Goal: Task Accomplishment & Management: Manage account settings

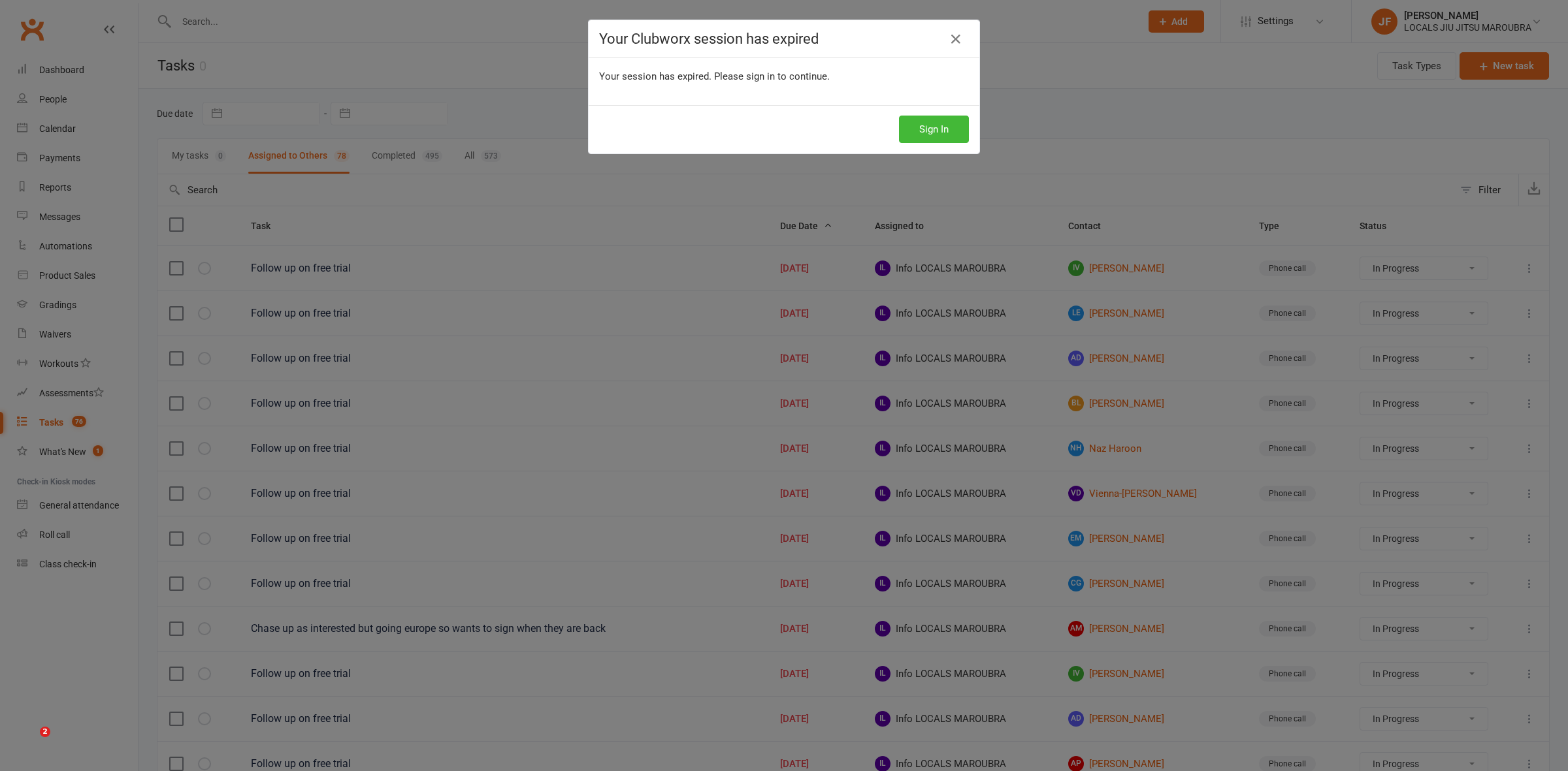
select select "started"
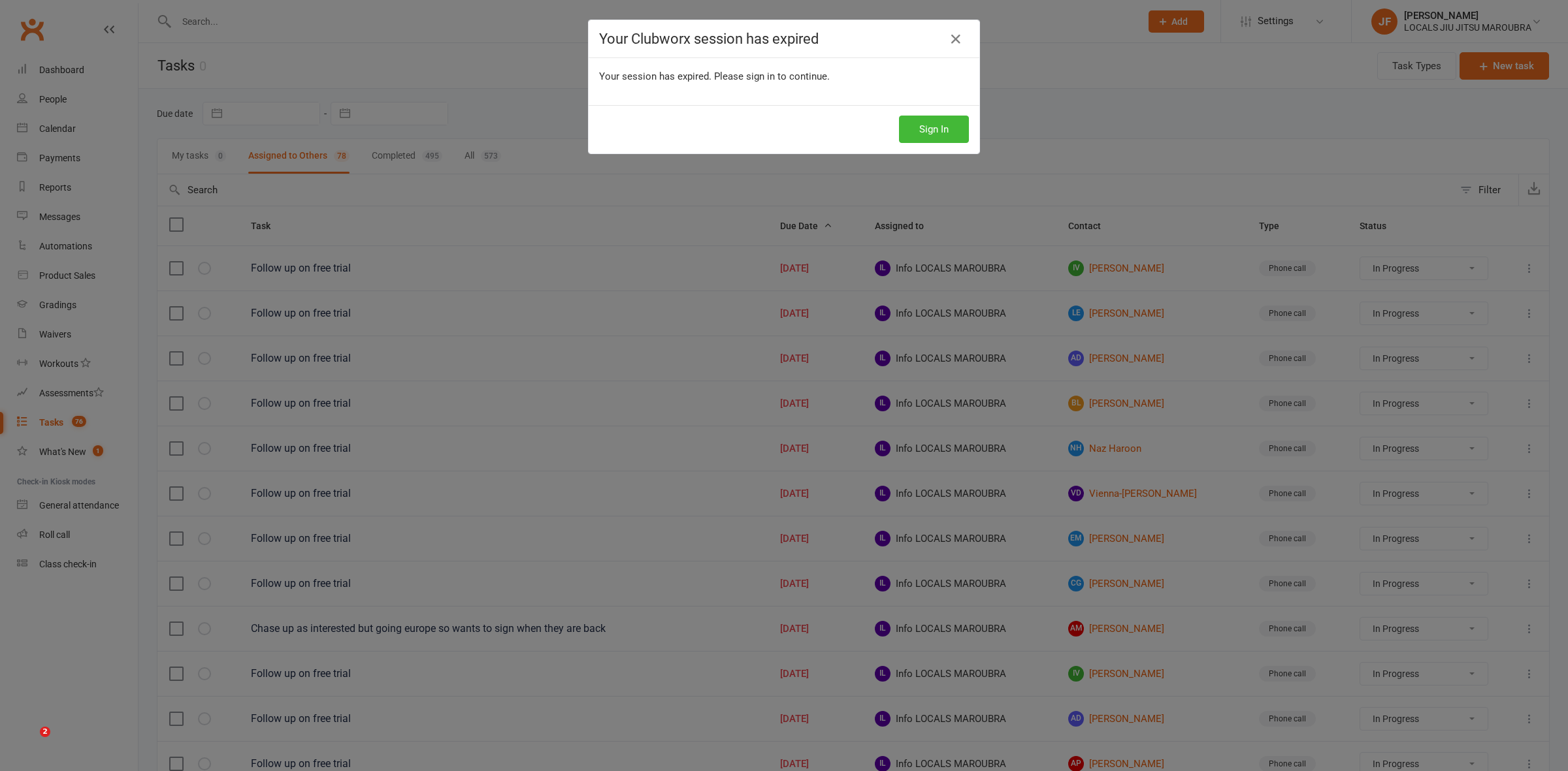
select select "started"
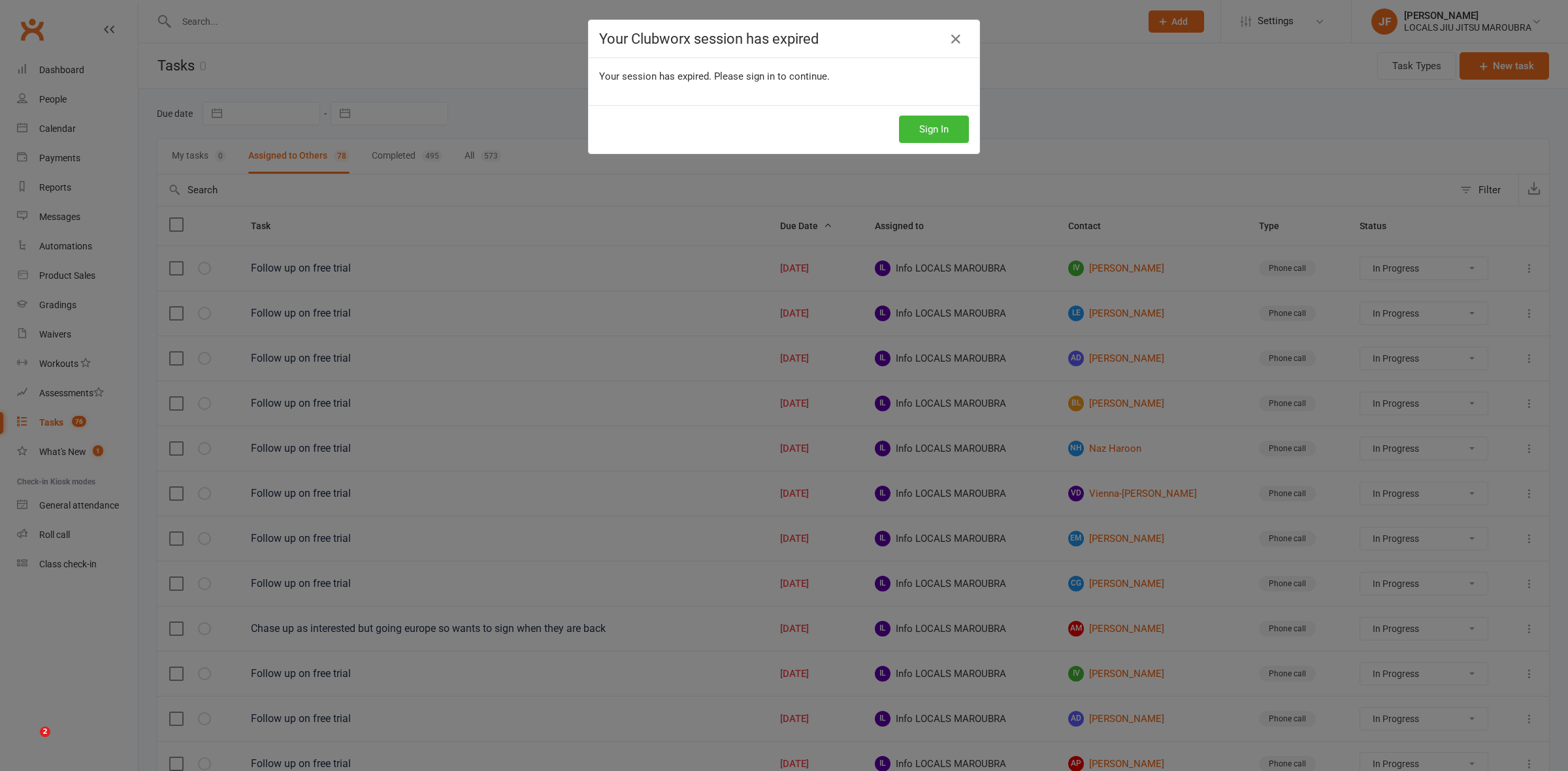
select select "started"
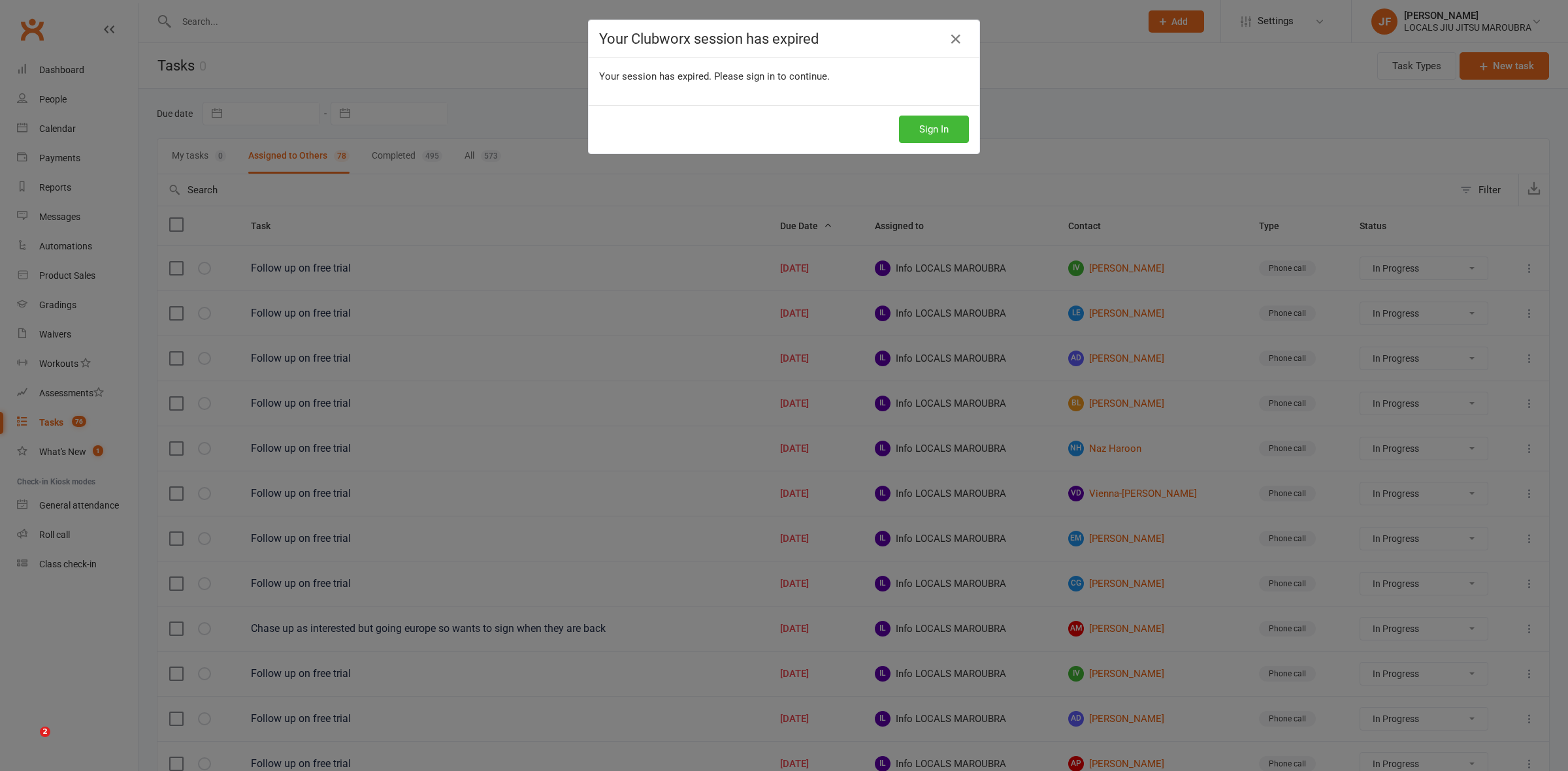
select select "started"
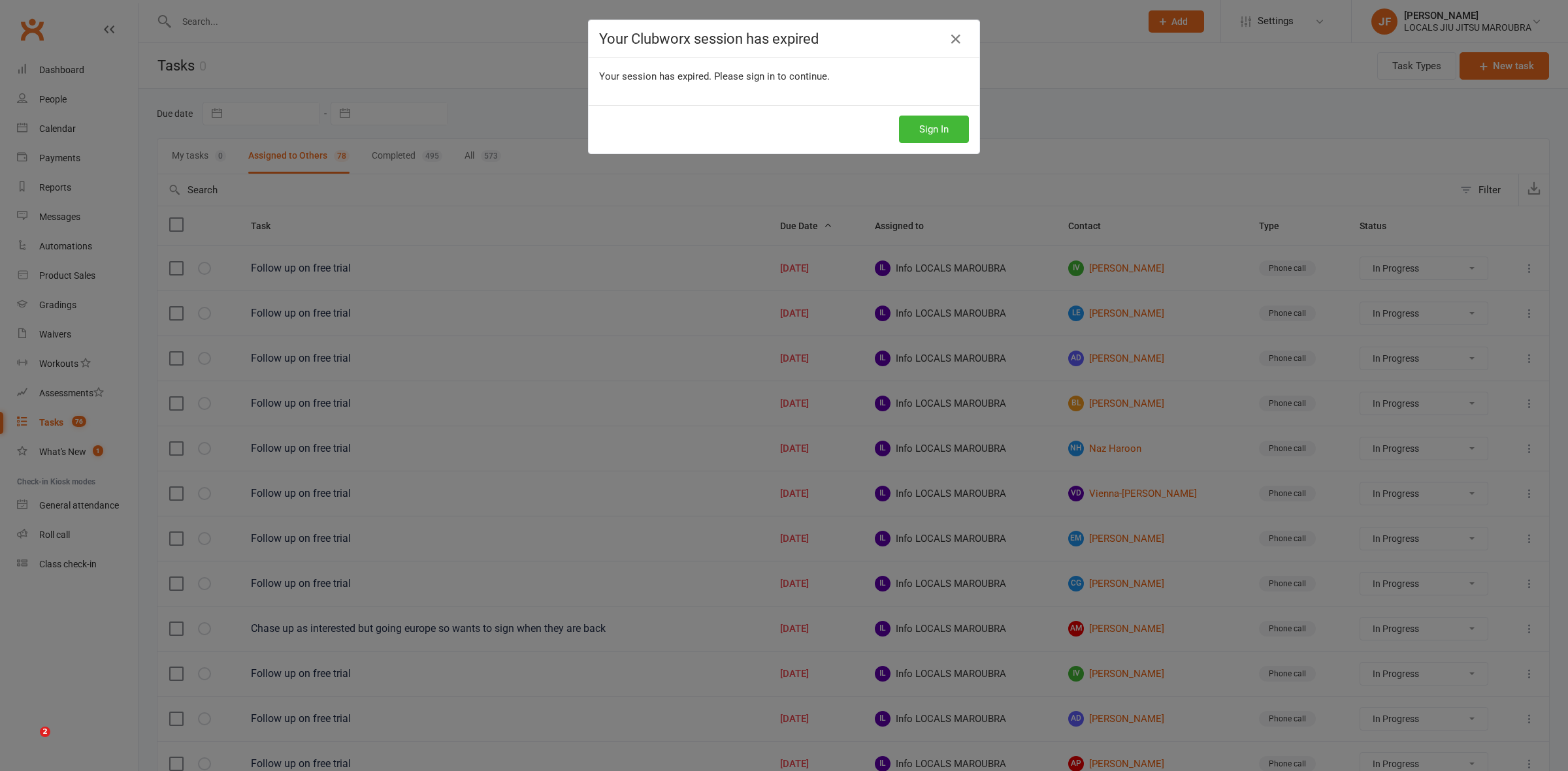
select select "started"
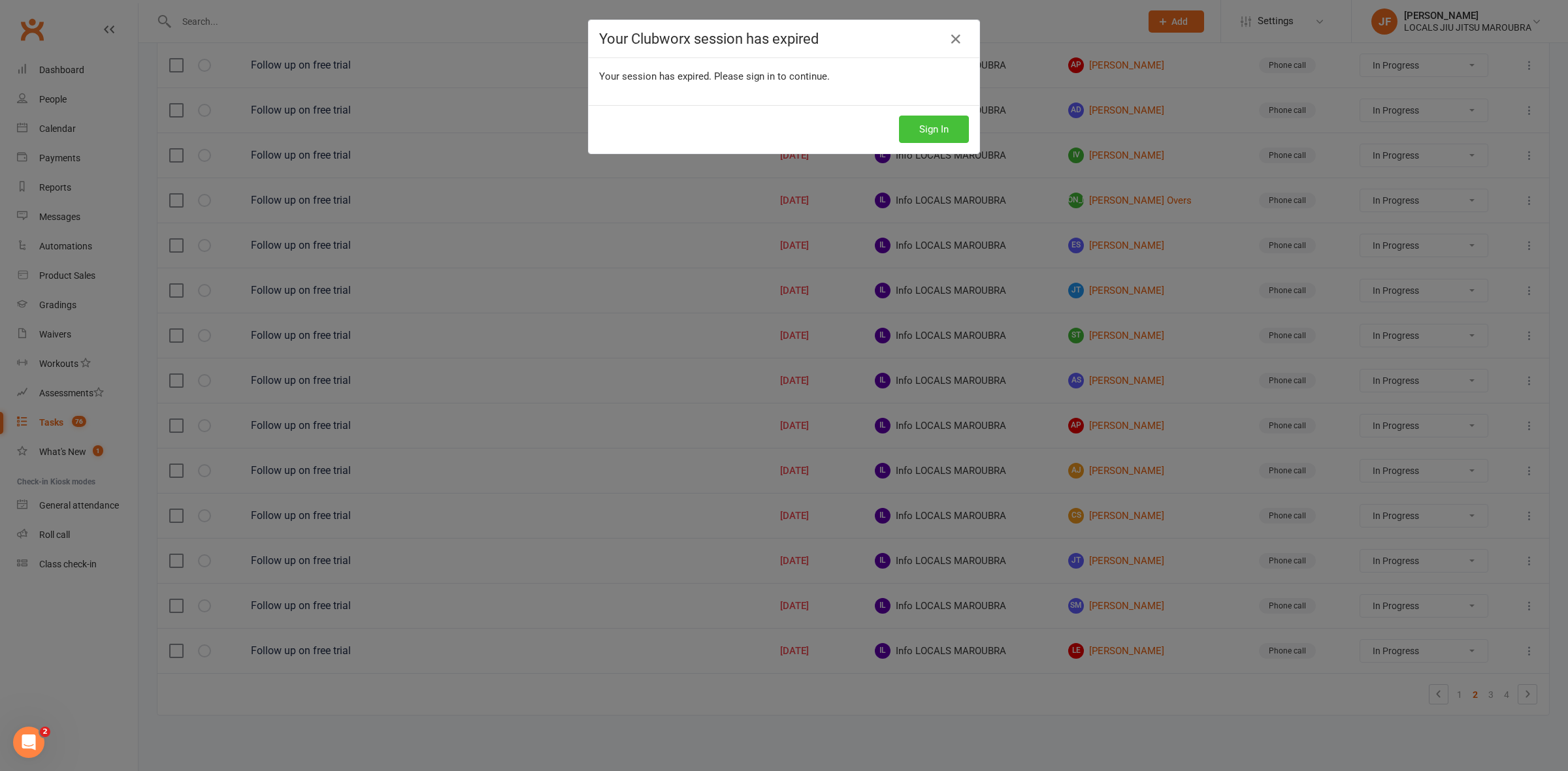
click at [924, 126] on button "Sign In" at bounding box center [934, 128] width 70 height 27
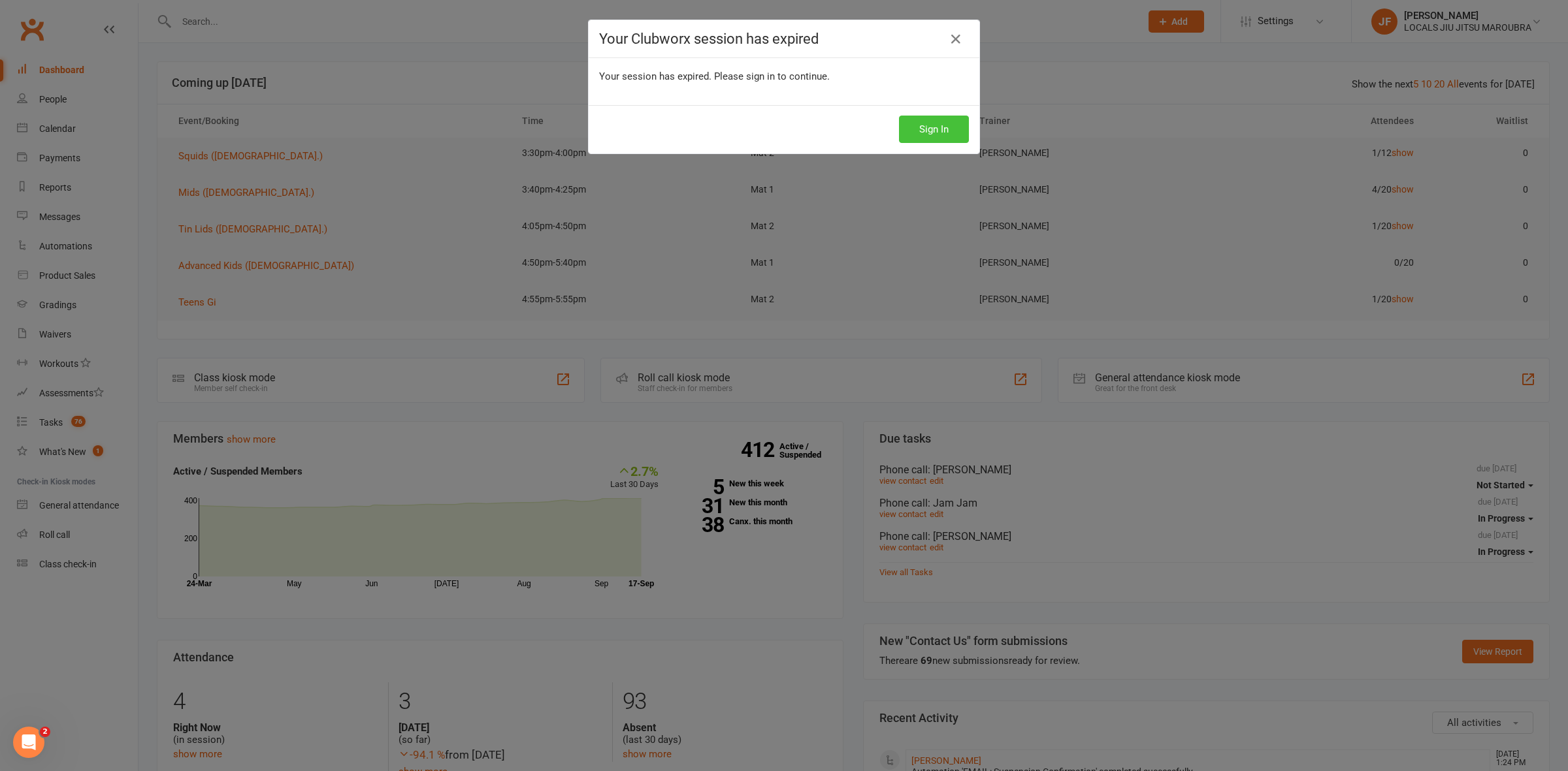
click at [913, 139] on button "Sign In" at bounding box center [934, 128] width 70 height 27
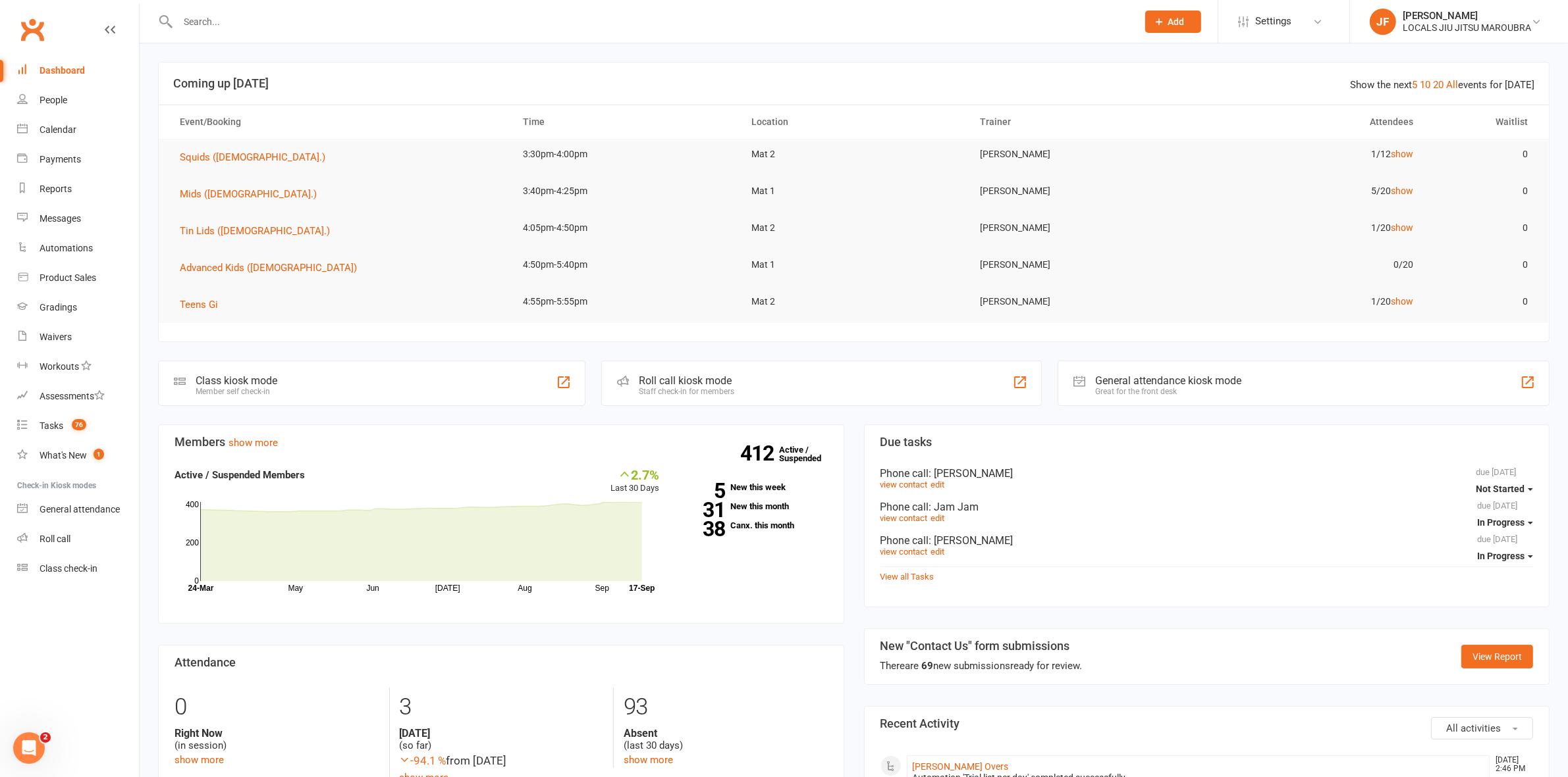
click at [846, 77] on h3 "Coming up [DATE]" at bounding box center [853, 84] width 1361 height 13
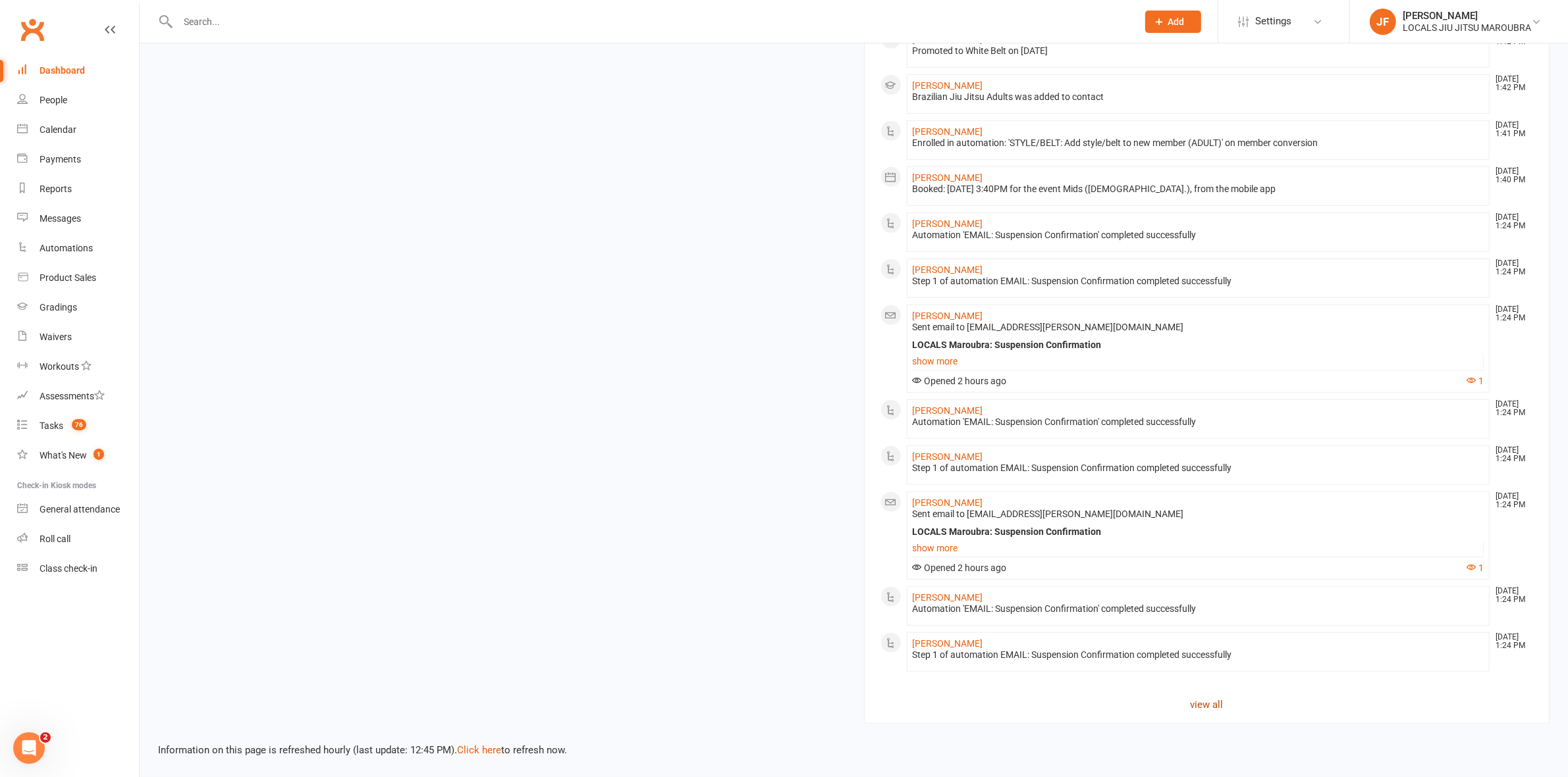
scroll to position [1105, 0]
click at [1213, 689] on section "All activities Recent Activity Madeline Overs Sep 17, 2:46 PM Automation 'Trial…" at bounding box center [1207, 167] width 686 height 1114
drag, startPoint x: 1218, startPoint y: 701, endPoint x: 1213, endPoint y: 693, distance: 9.4
click at [1218, 699] on link "view all" at bounding box center [1207, 705] width 653 height 16
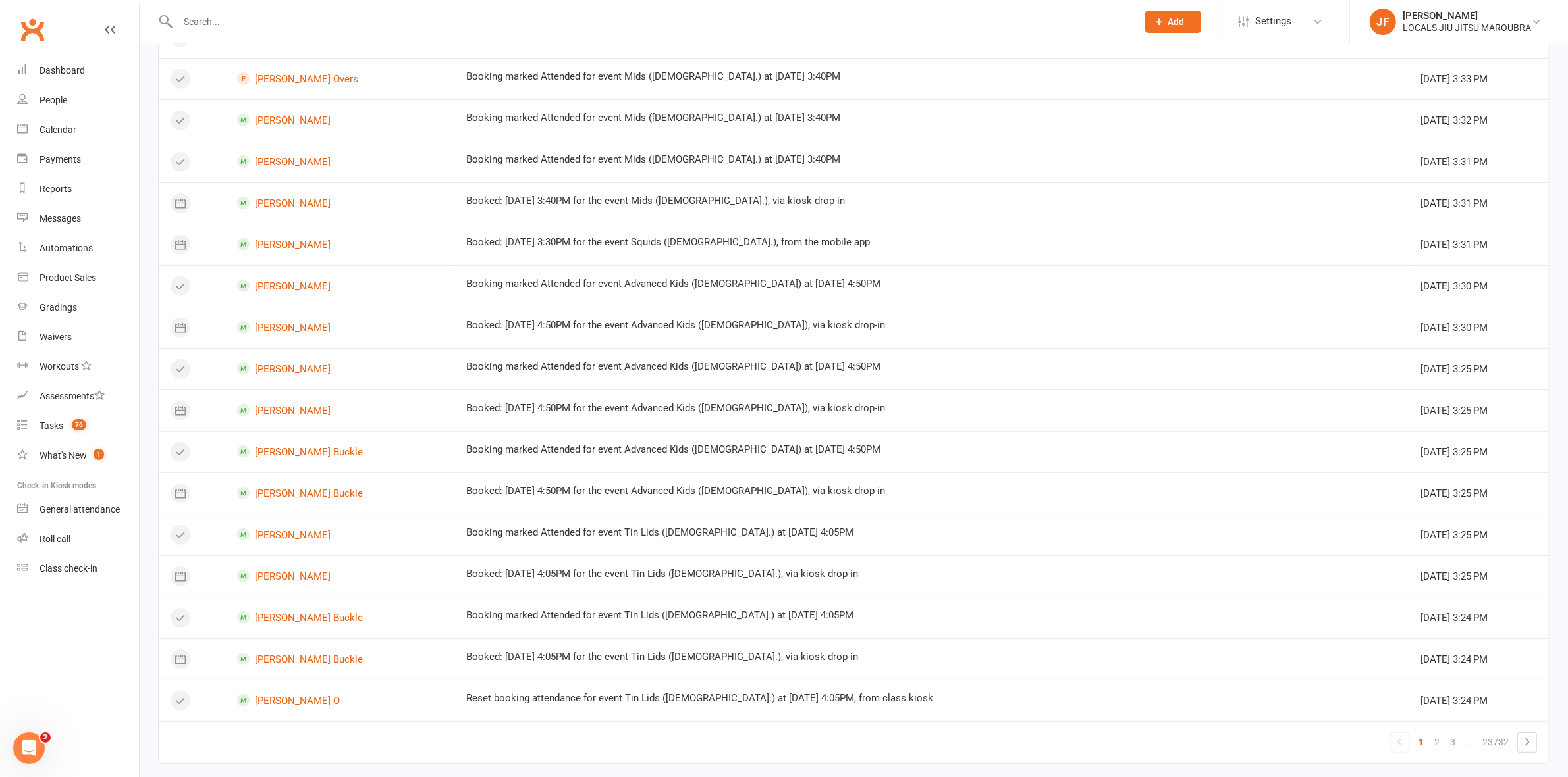
scroll to position [672, 0]
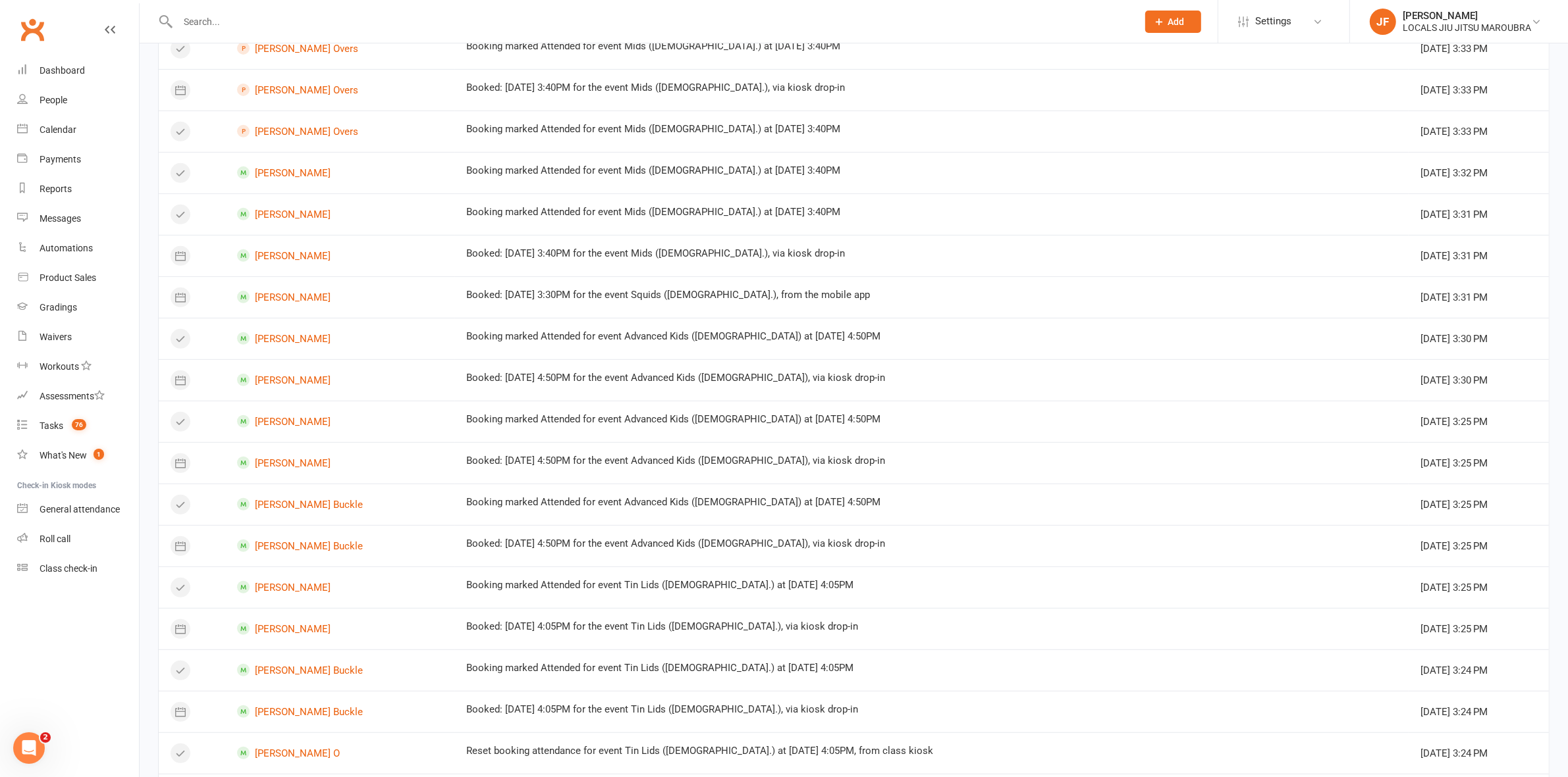
click at [1236, 1] on li "Settings Membership Plans Event Templates Appointment Types Website Image Libra…" at bounding box center [1284, 22] width 131 height 43
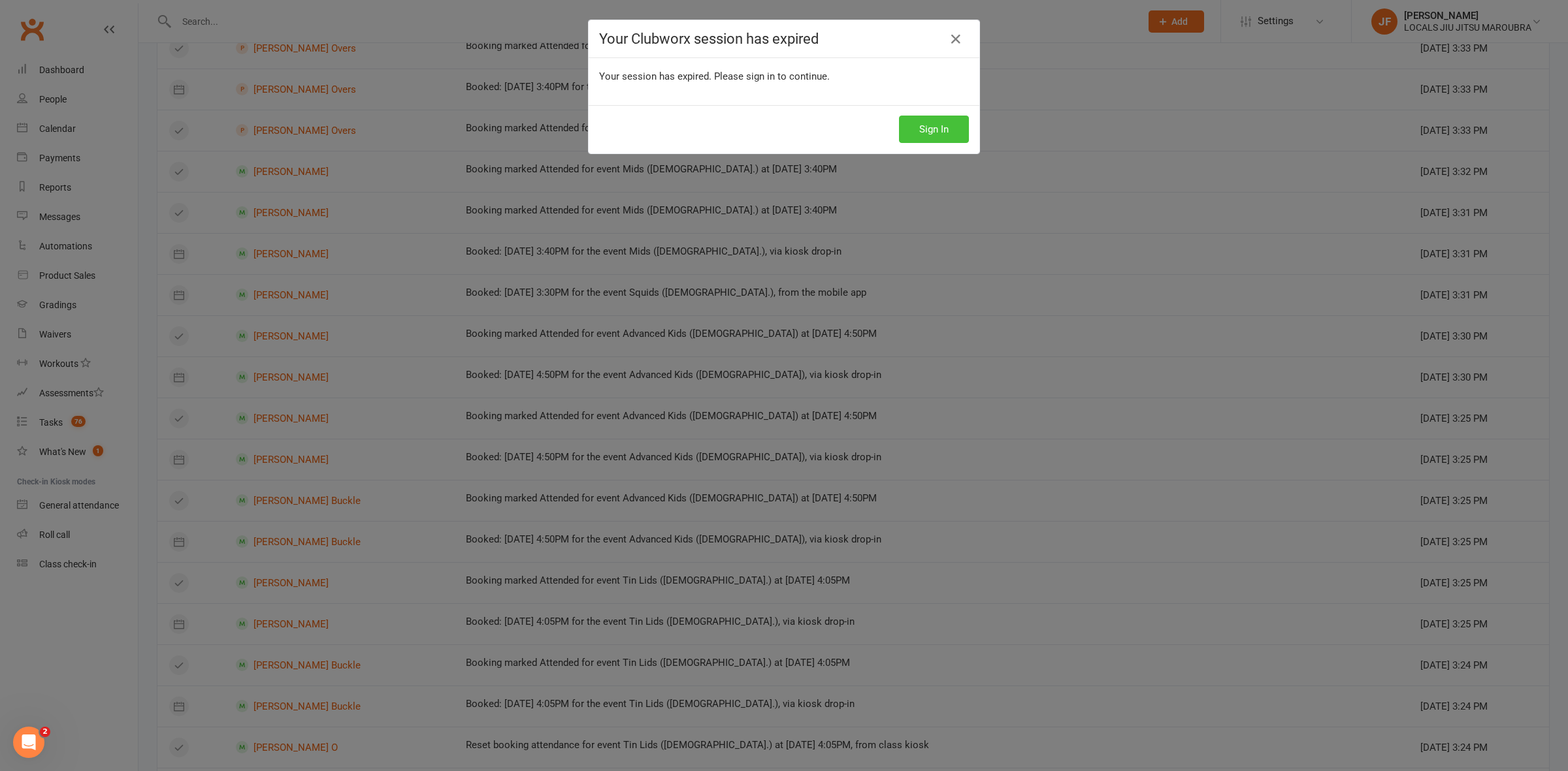
drag, startPoint x: 934, startPoint y: 137, endPoint x: 933, endPoint y: 157, distance: 20.0
click at [933, 136] on button "Sign In" at bounding box center [934, 128] width 70 height 27
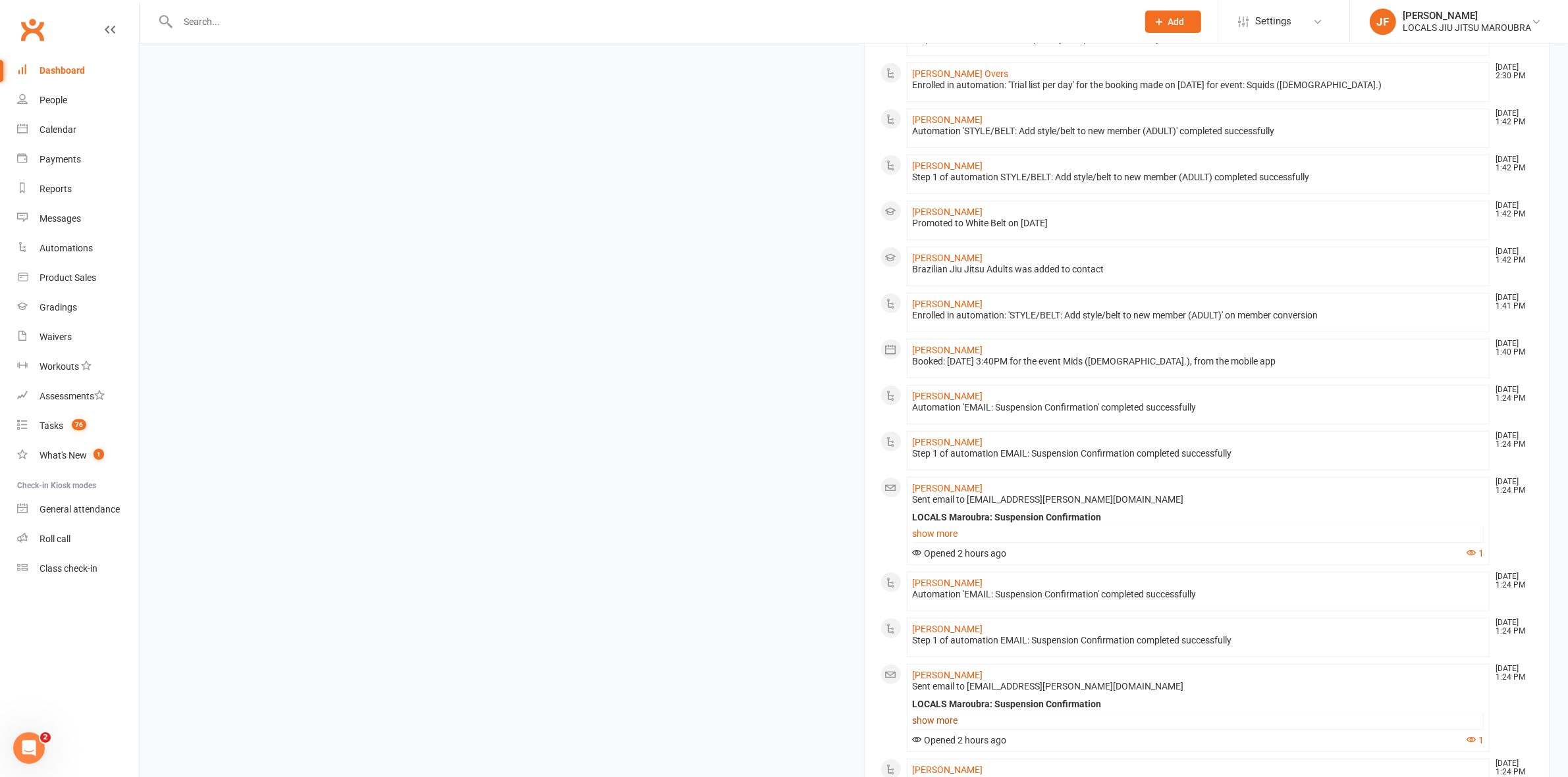
scroll to position [1105, 0]
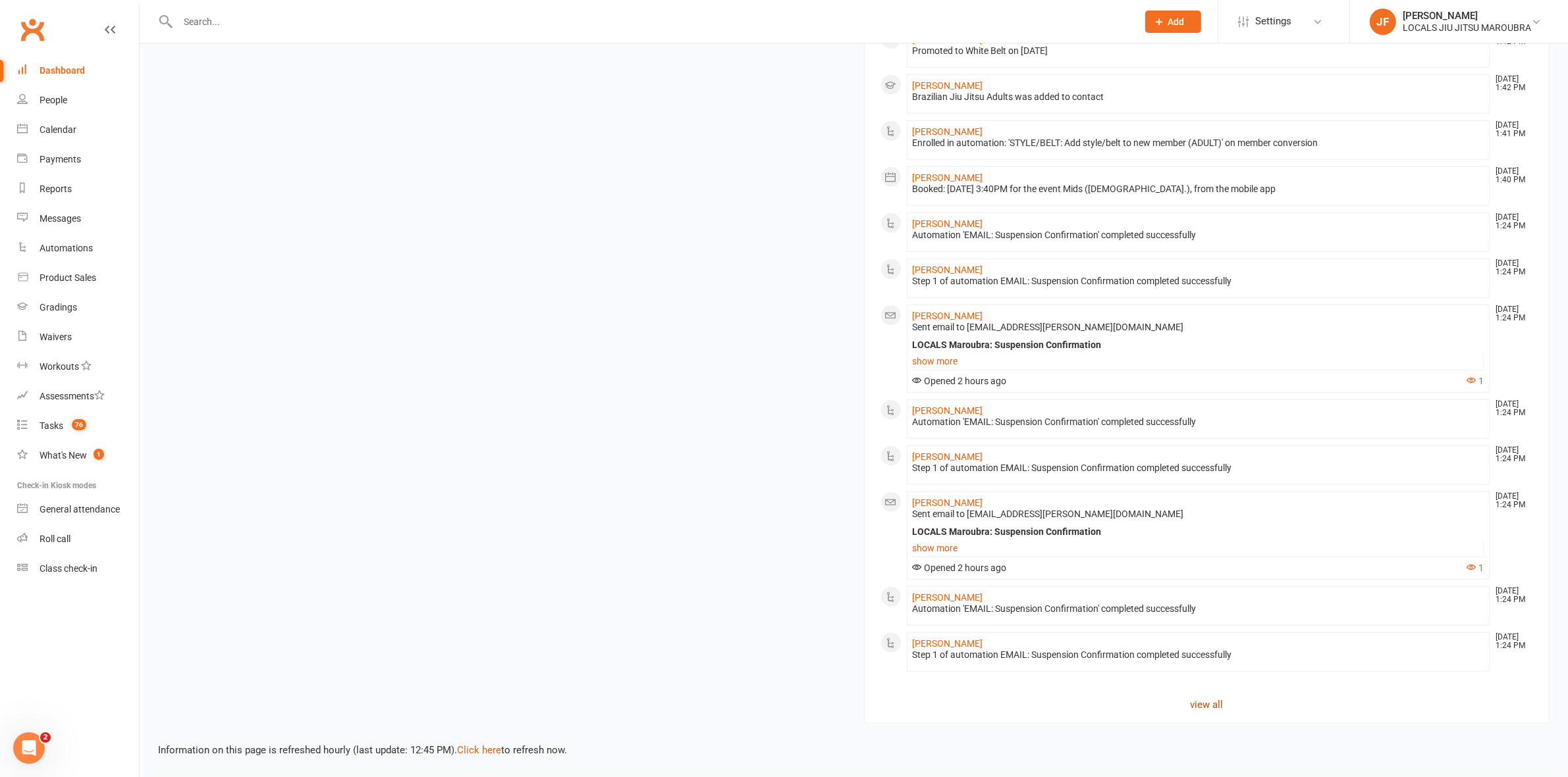
click at [1204, 706] on link "view all" at bounding box center [1207, 705] width 653 height 16
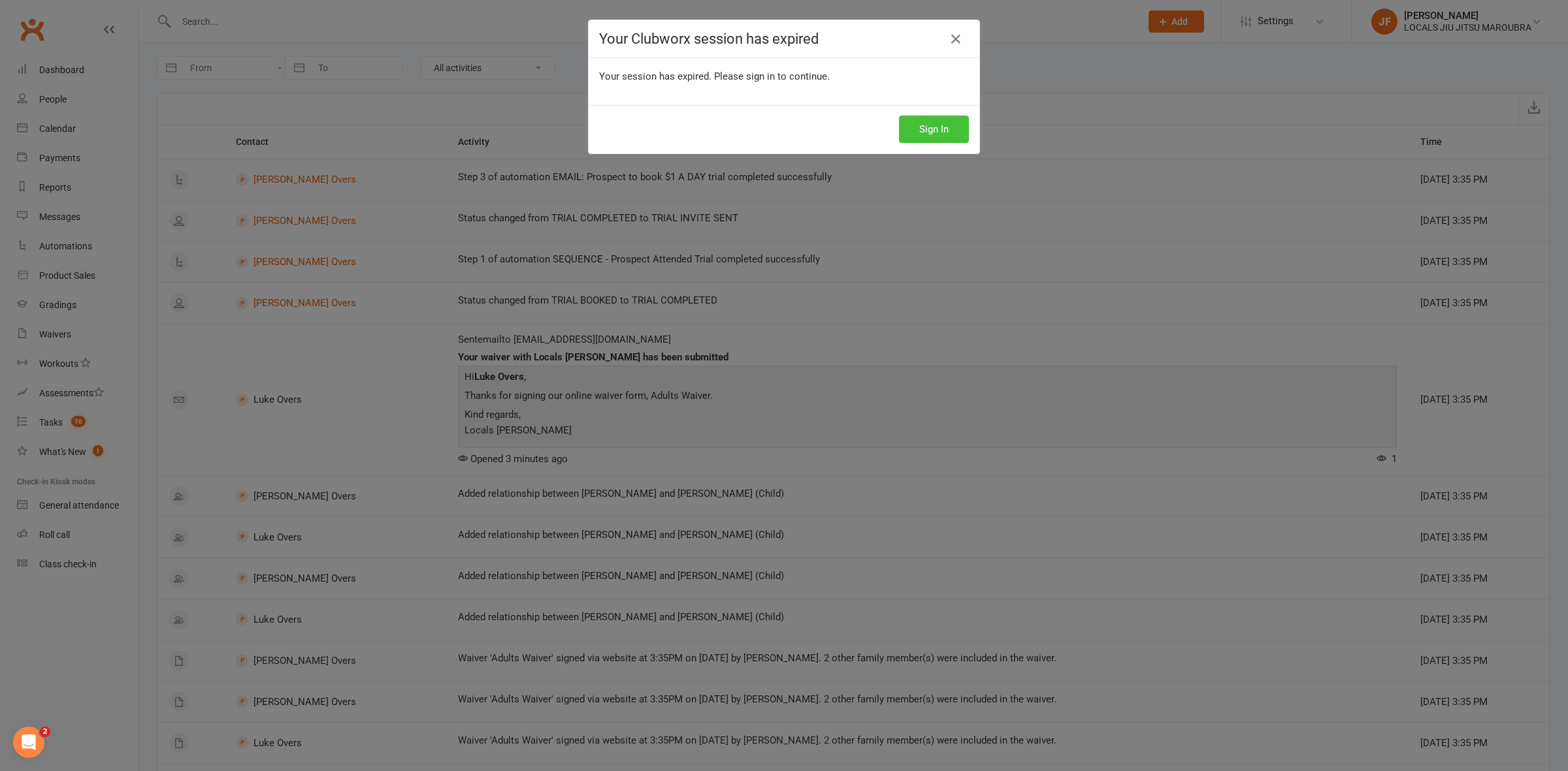
drag, startPoint x: 916, startPoint y: 138, endPoint x: 1007, endPoint y: 60, distance: 119.9
click at [919, 128] on button "Sign In" at bounding box center [934, 128] width 70 height 27
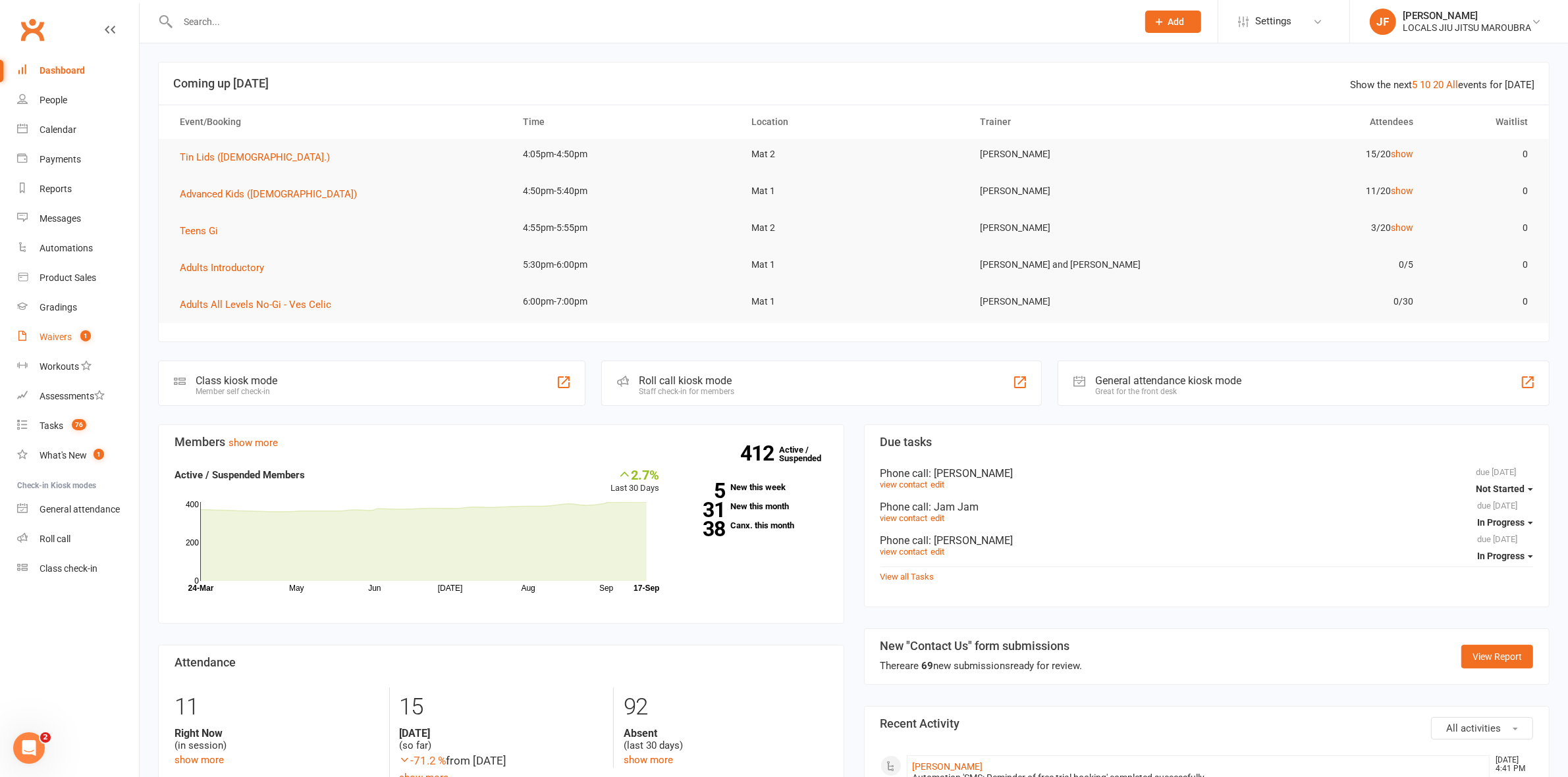
click at [109, 329] on link "Waivers 1" at bounding box center [78, 338] width 122 height 30
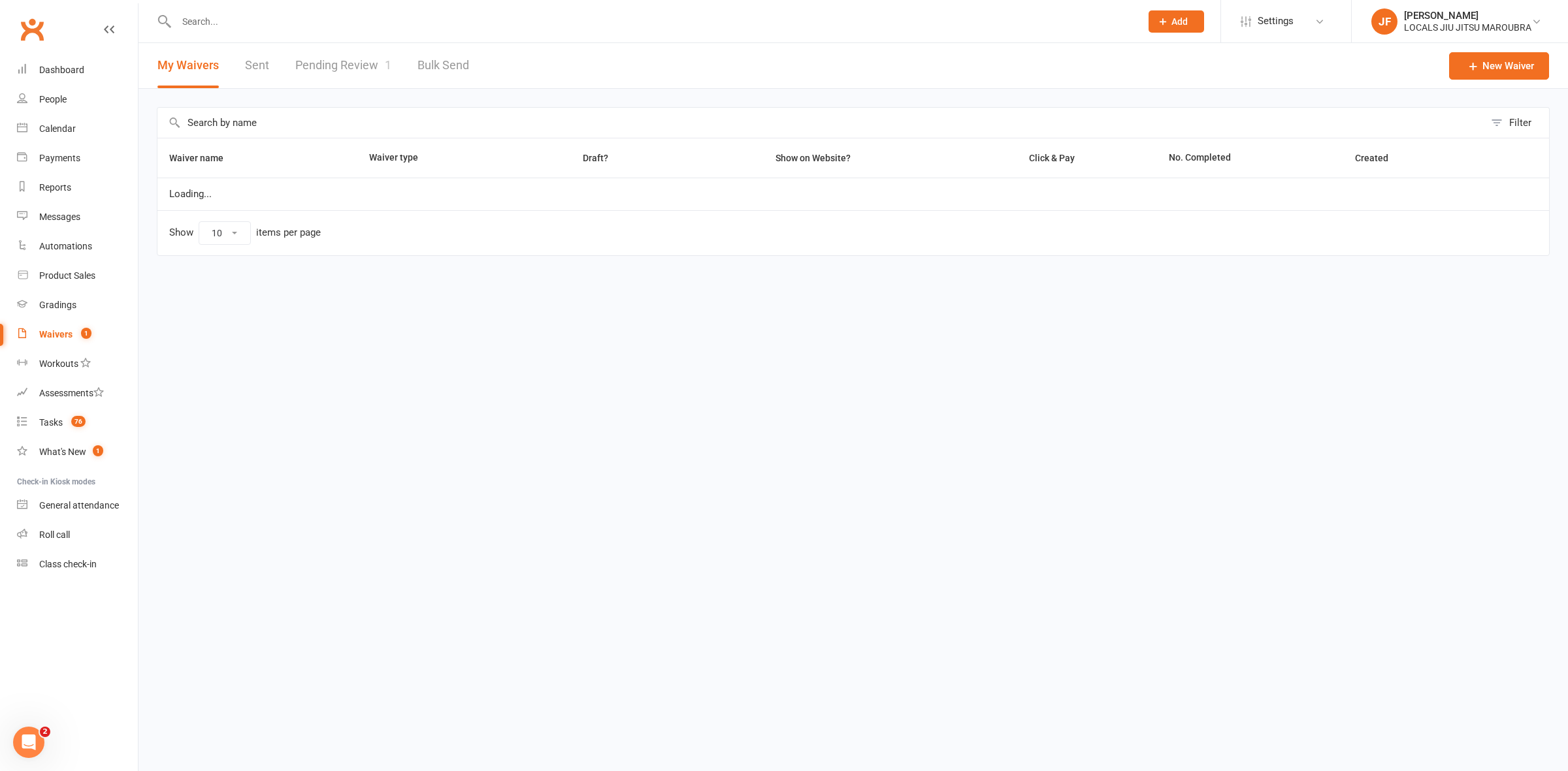
select select "100"
click at [349, 77] on link "Pending Review 1" at bounding box center [343, 65] width 96 height 45
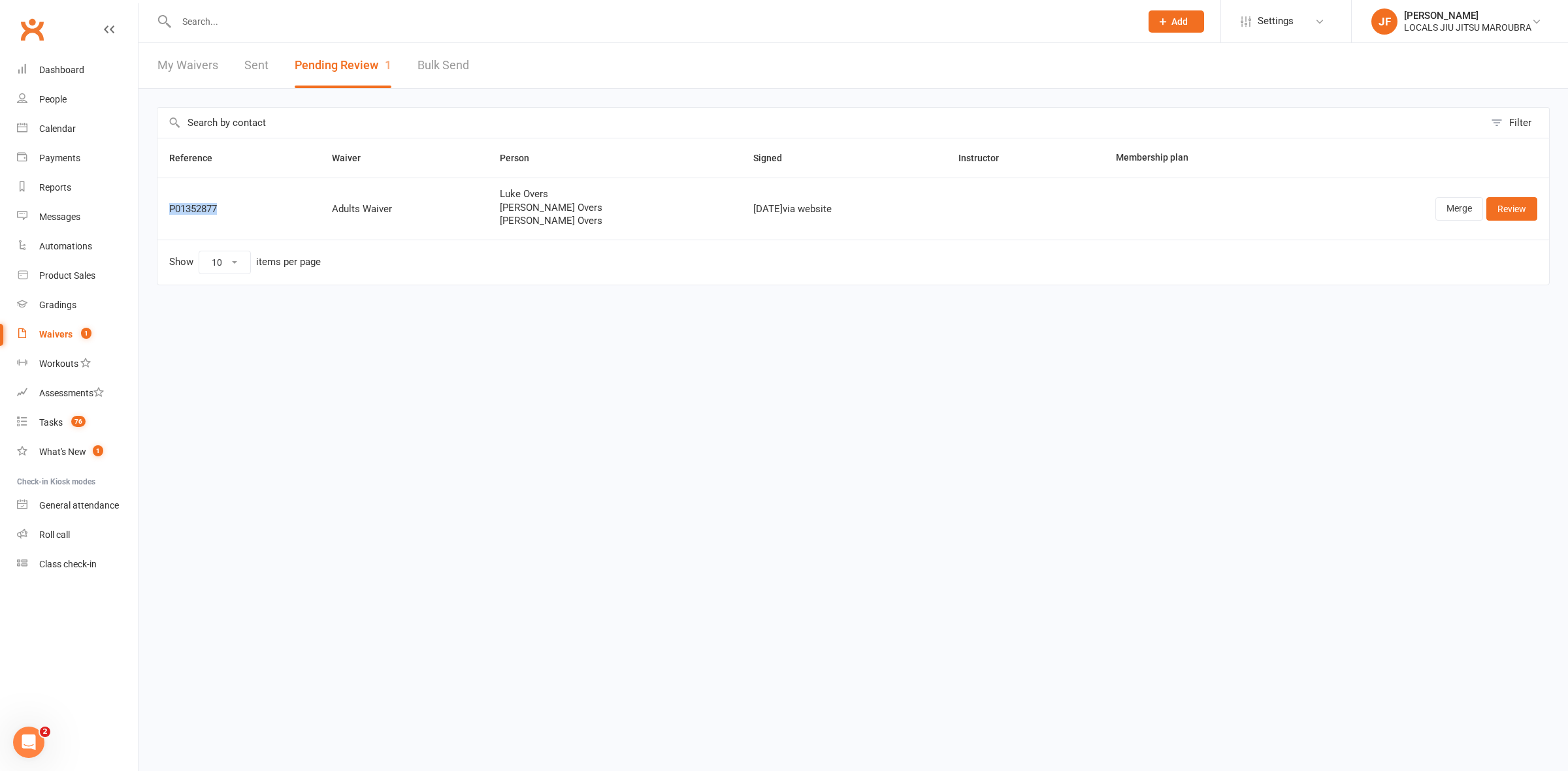
drag, startPoint x: 249, startPoint y: 211, endPoint x: 163, endPoint y: 214, distance: 86.1
click at [163, 214] on td "P01352877" at bounding box center [239, 209] width 163 height 62
copy div "P01352877"
drag, startPoint x: 603, startPoint y: 233, endPoint x: 496, endPoint y: 208, distance: 109.9
click at [496, 208] on td "Luke Overs Madeline Overs Tobias Overs" at bounding box center [615, 209] width 253 height 62
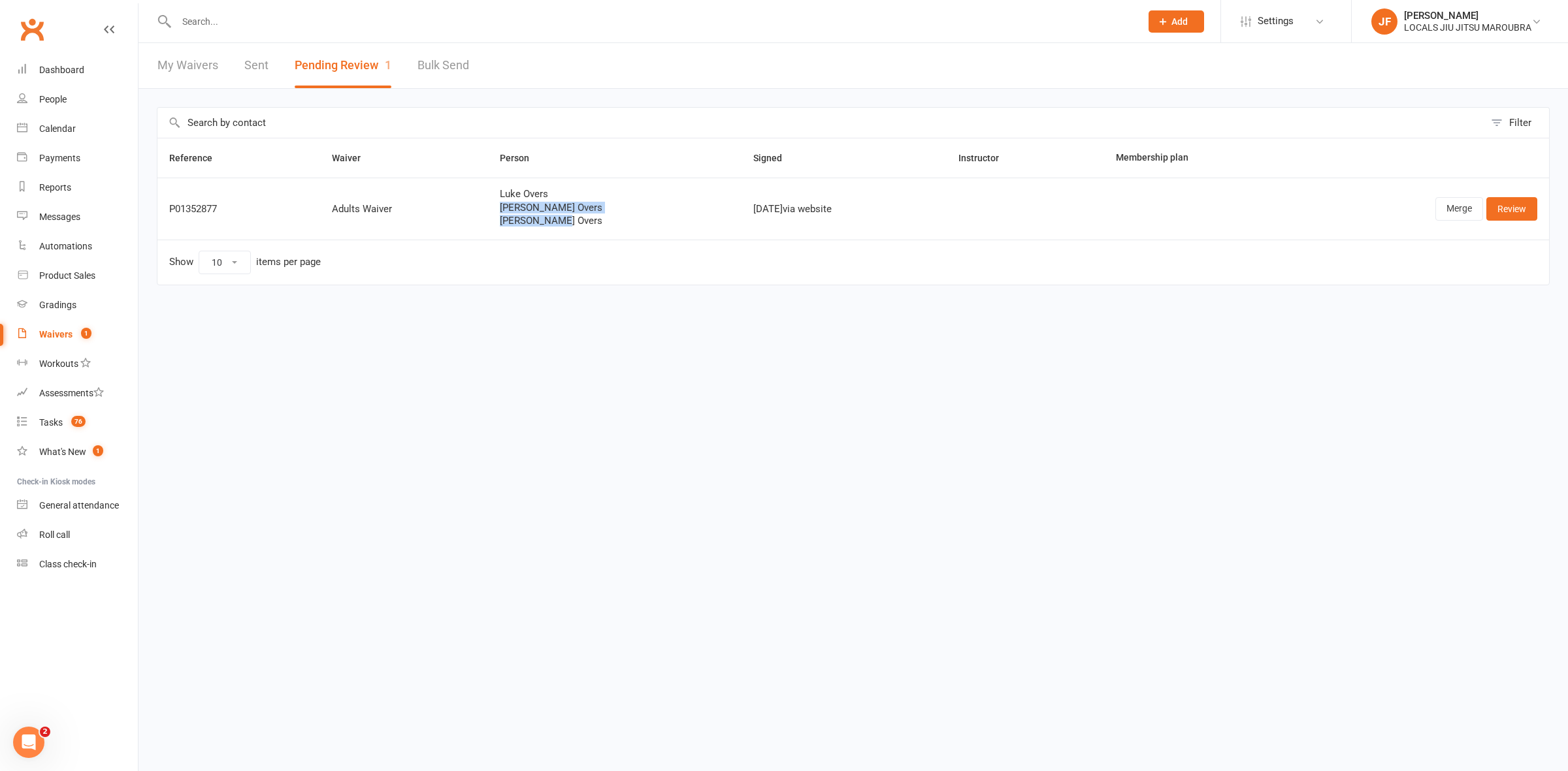
copy div "Madeline Overs Tobias Overs"
drag, startPoint x: 1455, startPoint y: 210, endPoint x: 1449, endPoint y: 200, distance: 11.7
click at [1455, 210] on link "Merge" at bounding box center [1459, 209] width 48 height 23
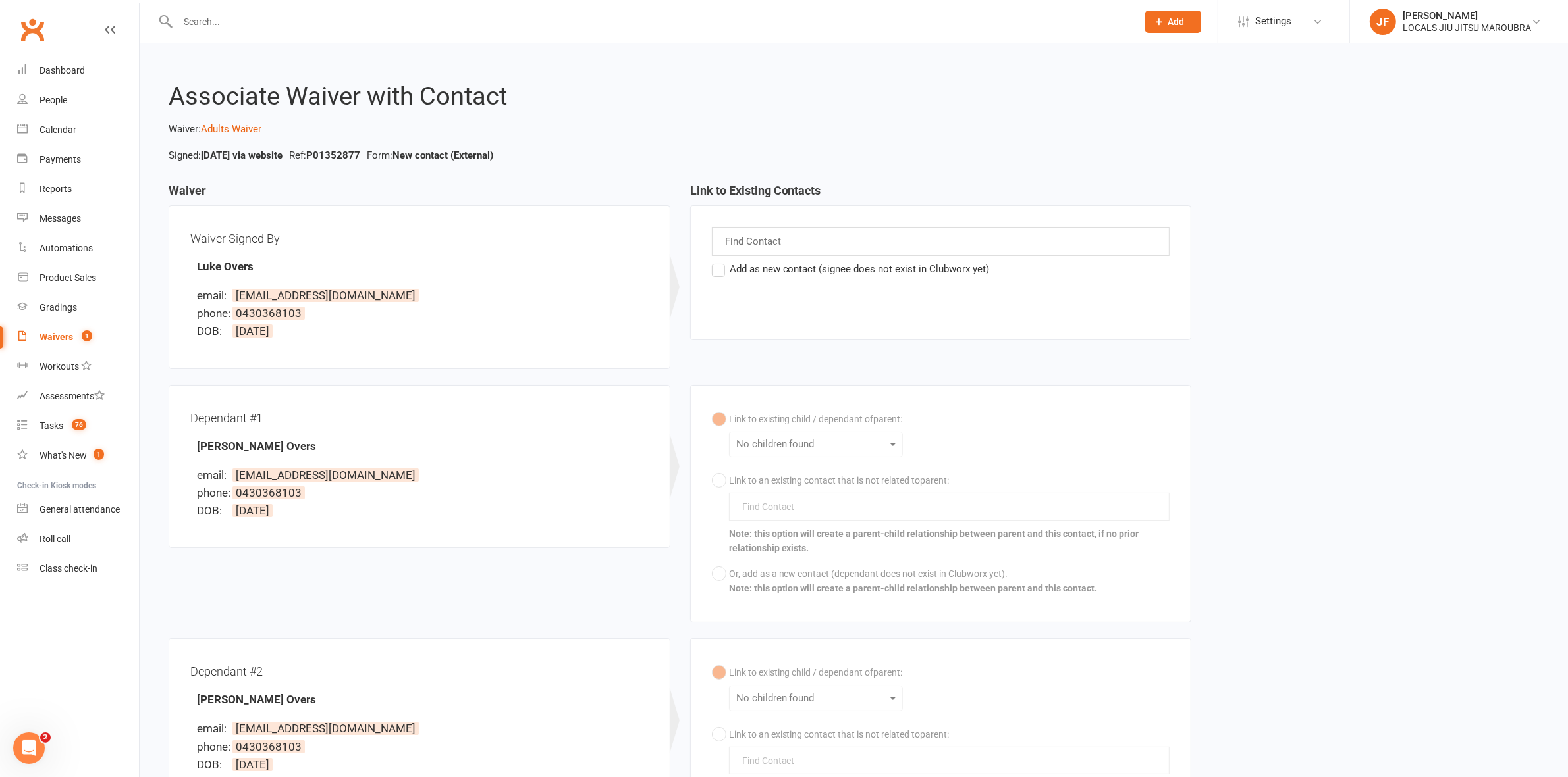
click at [726, 271] on label "Add as new contact (signee does not exist in Clubworx yet)" at bounding box center [851, 268] width 278 height 16
click at [720, 261] on input "Add as new contact (signee does not exist in Clubworx yet)" at bounding box center [715, 261] width 8 height 0
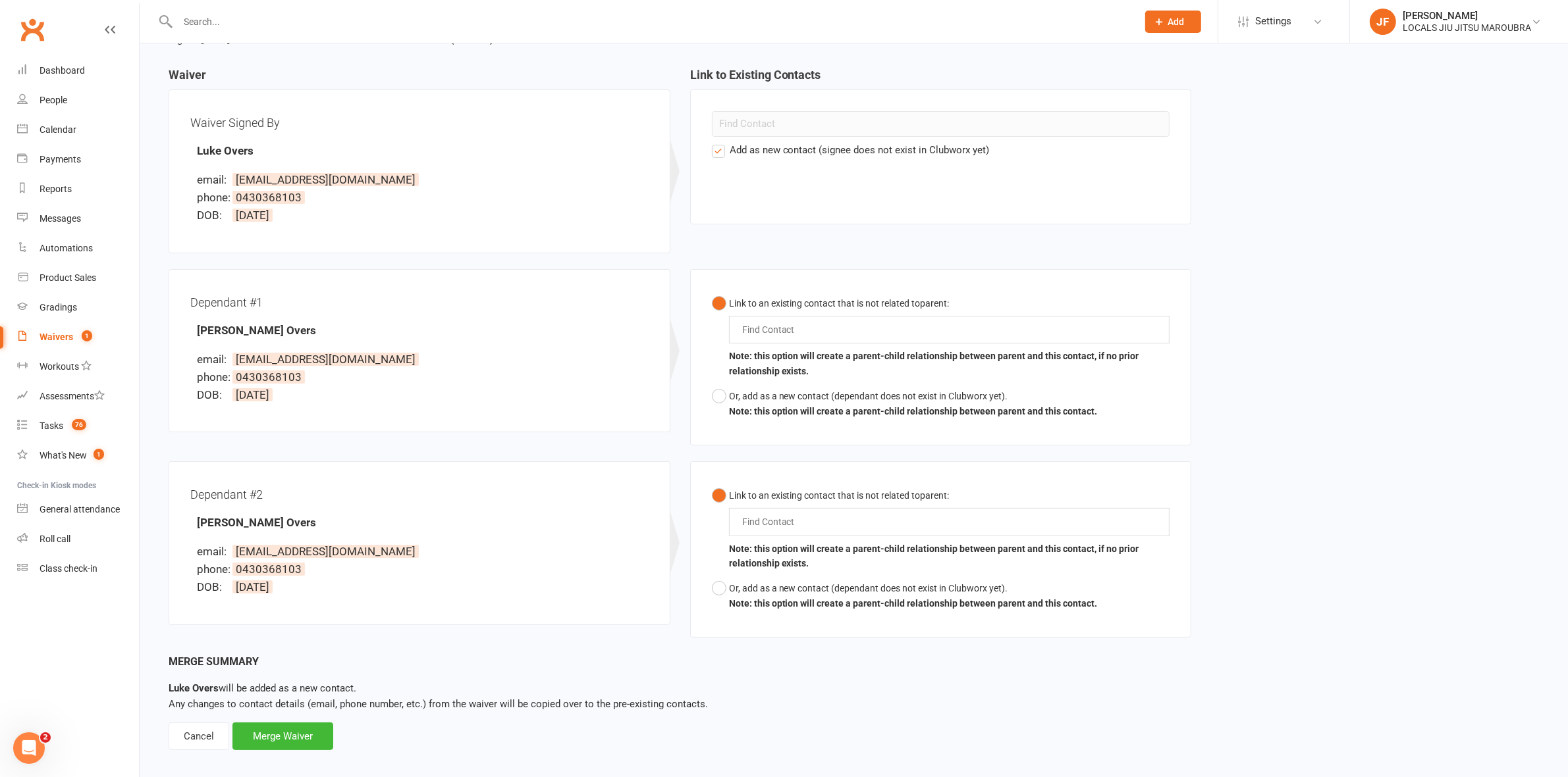
scroll to position [130, 0]
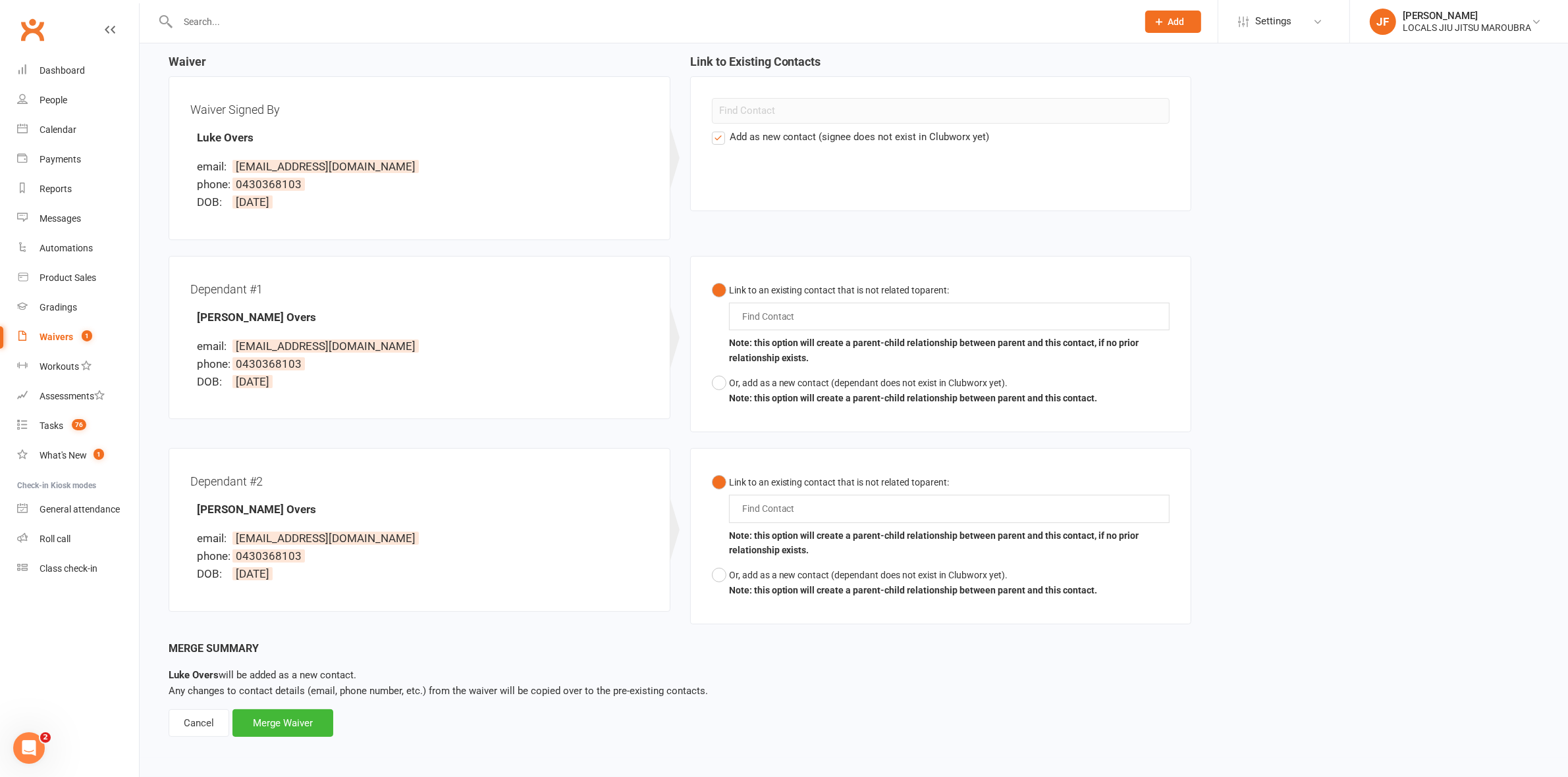
click at [787, 316] on input "text" at bounding box center [771, 316] width 61 height 16
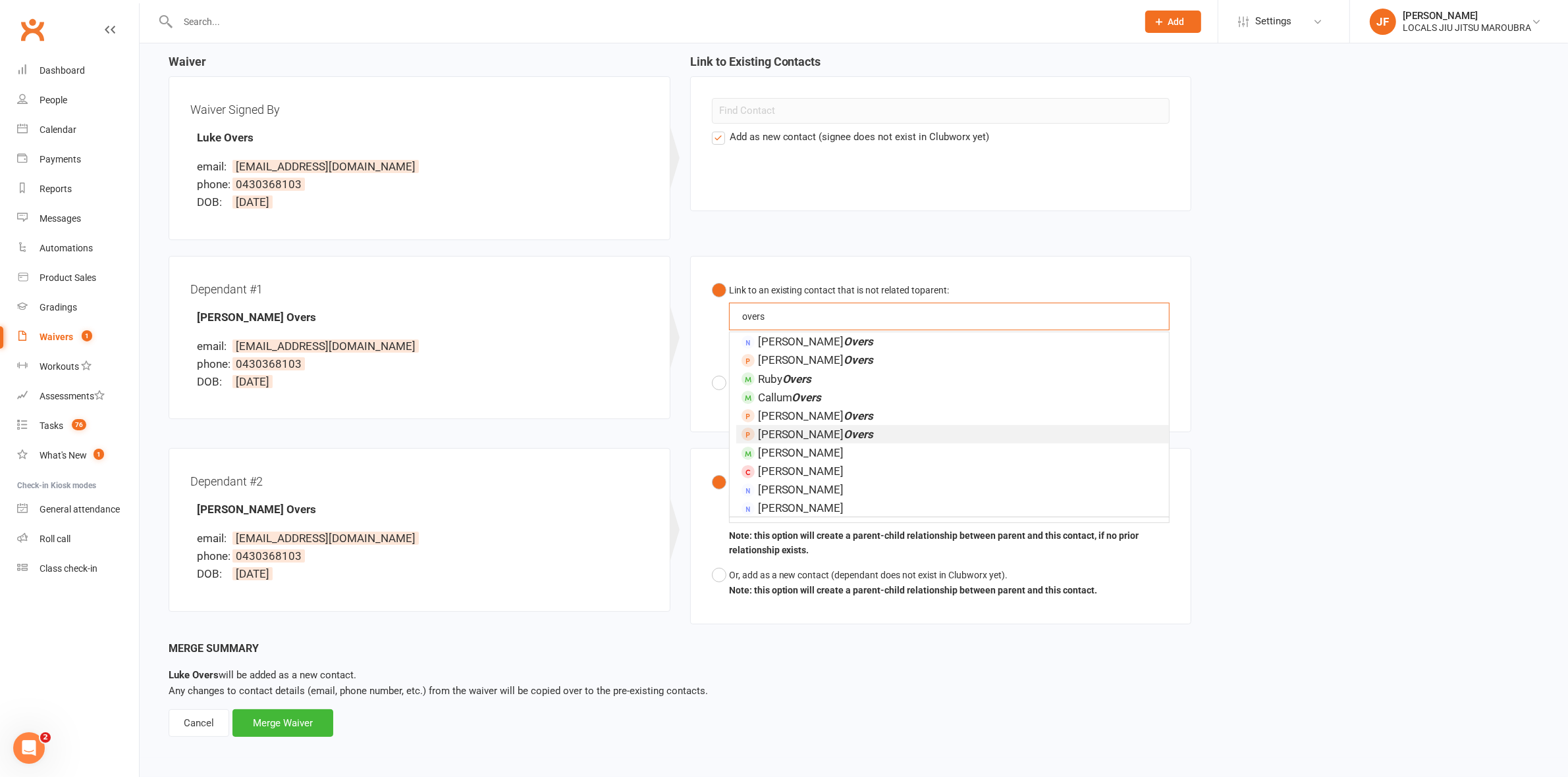
type input "overs"
click at [844, 429] on em "Overs" at bounding box center [859, 434] width 30 height 13
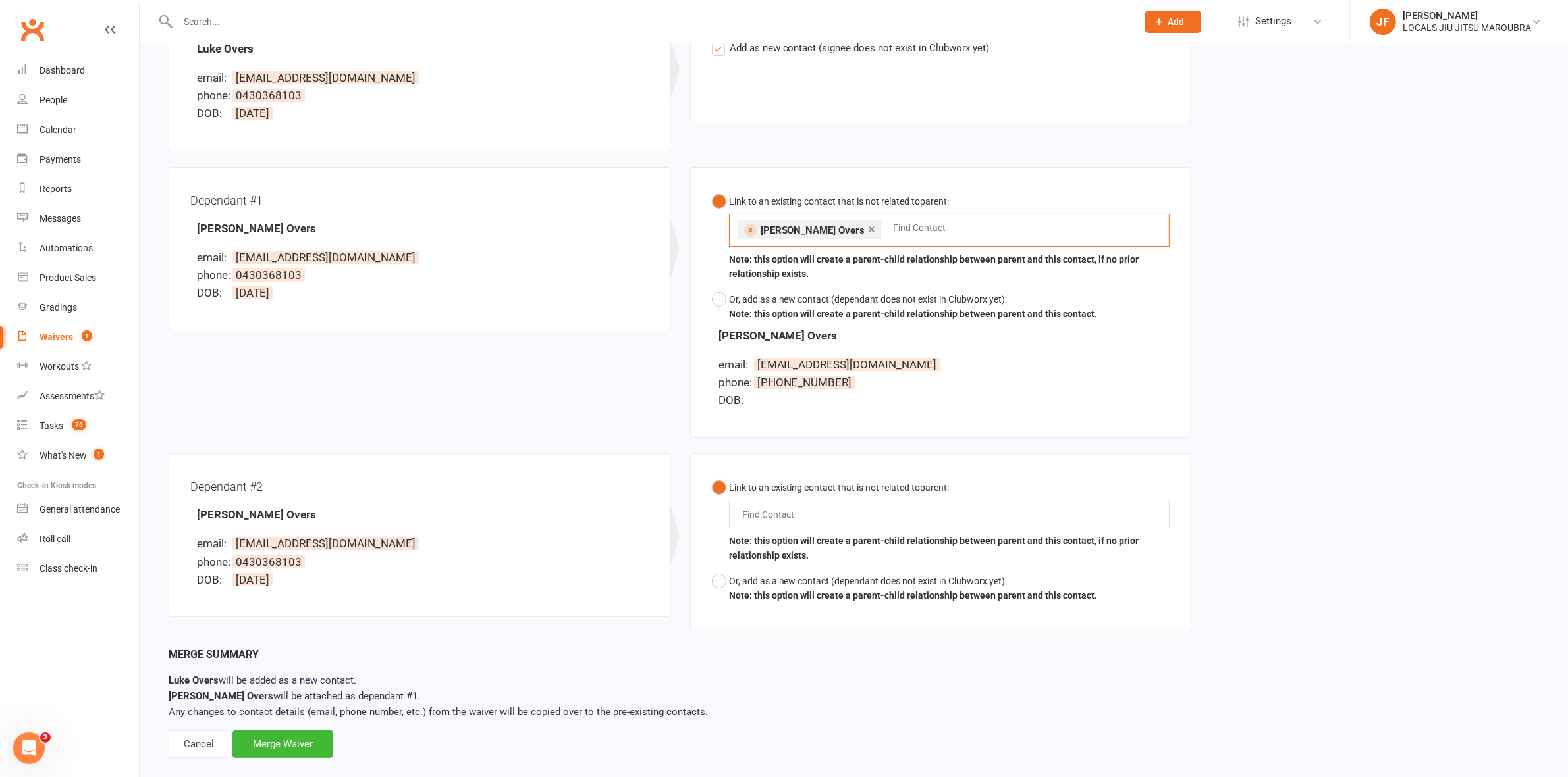
scroll to position [240, 0]
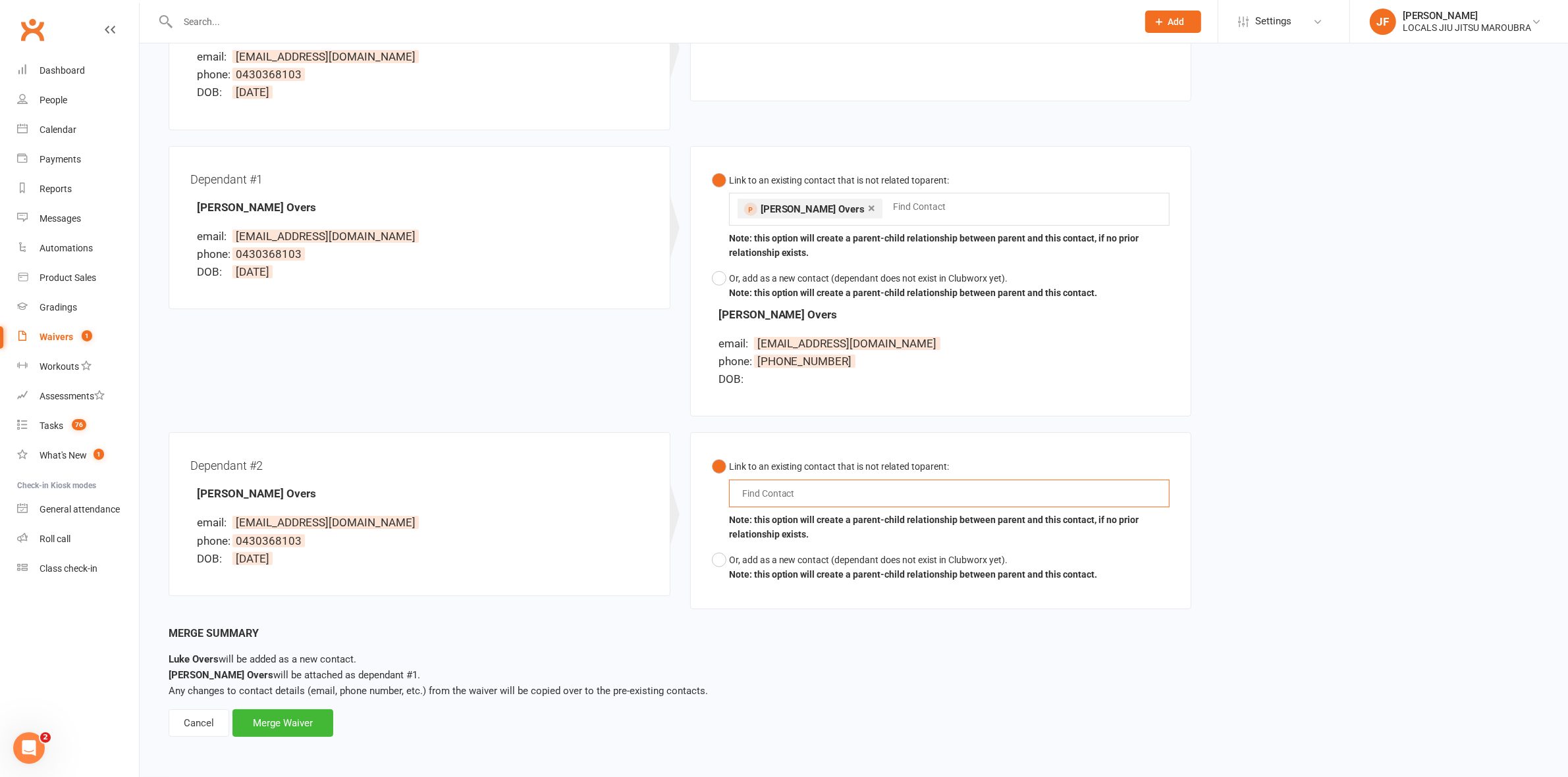
click at [761, 490] on input "text" at bounding box center [771, 494] width 61 height 16
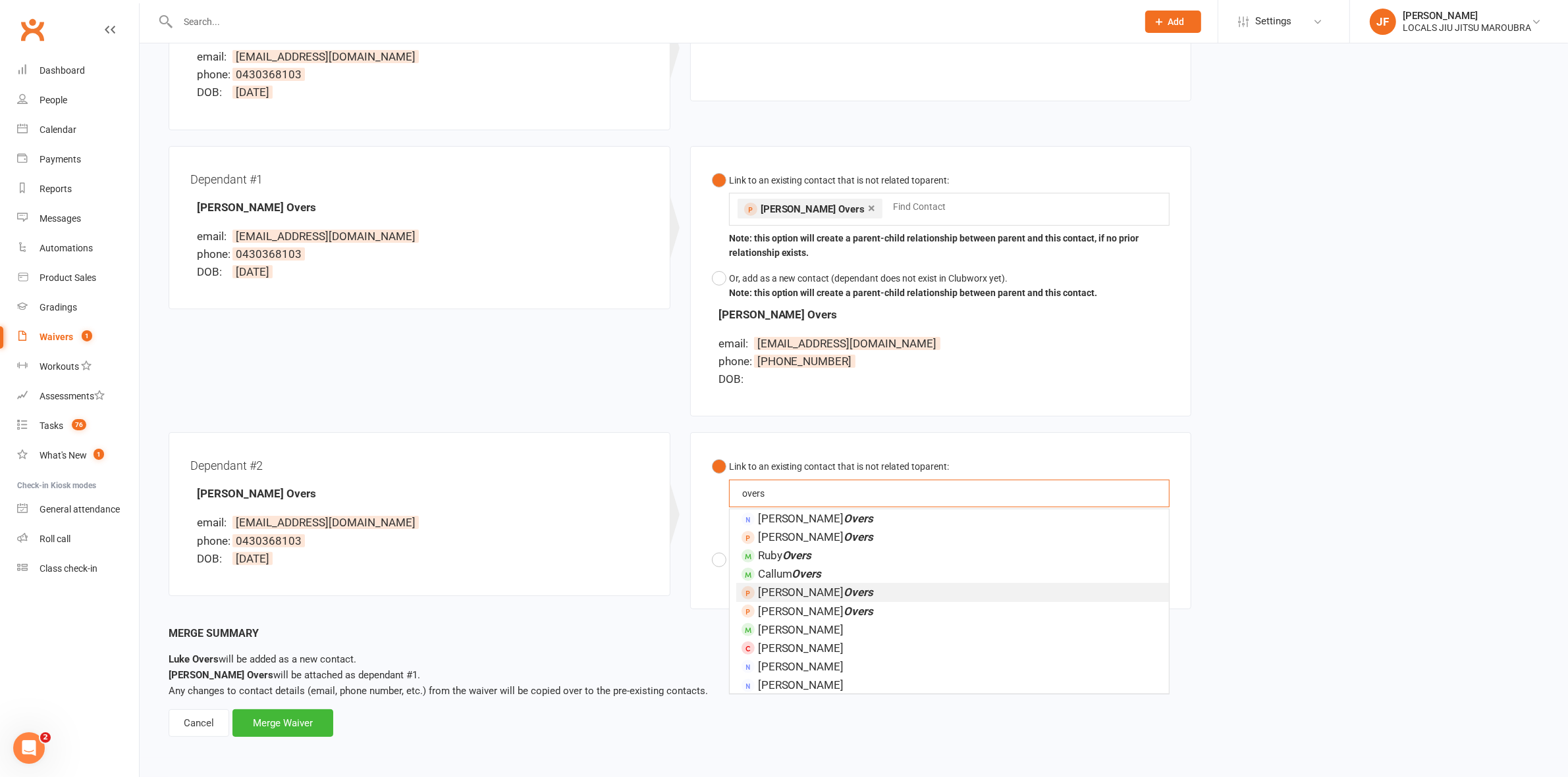
type input "overs"
click at [844, 591] on em "Overs" at bounding box center [859, 592] width 30 height 13
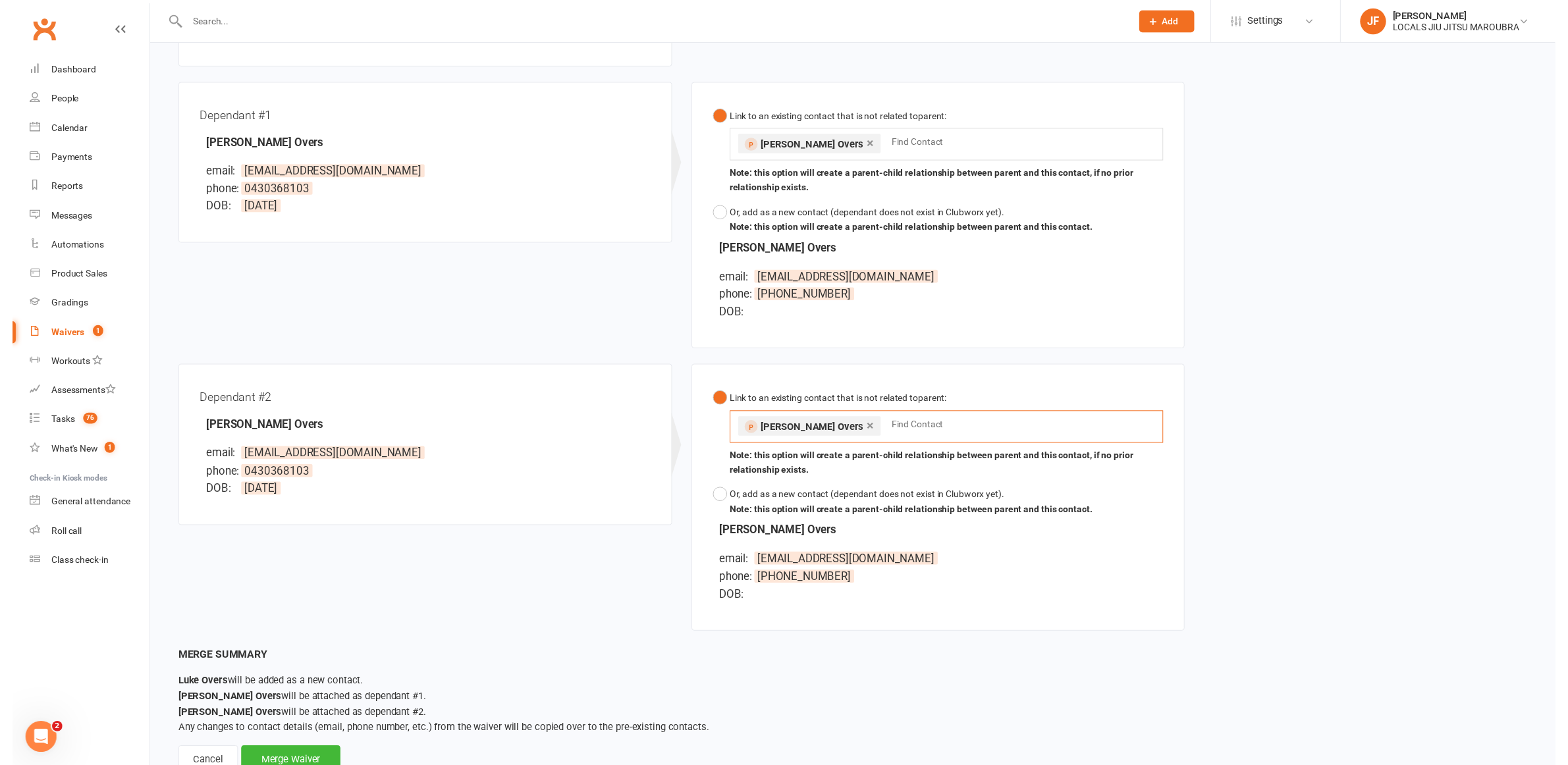
scroll to position [350, 0]
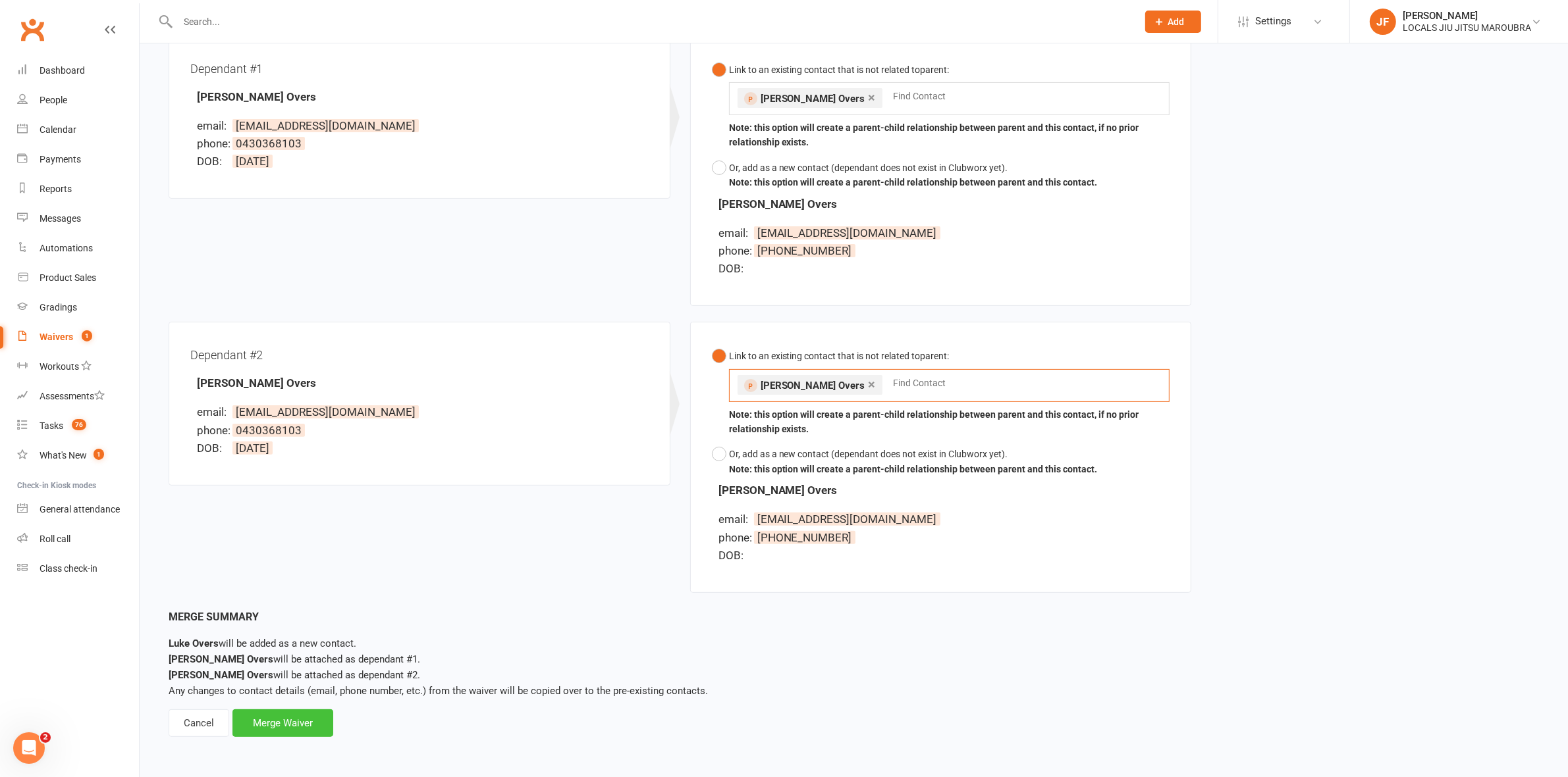
click at [300, 724] on div "Merge Waiver" at bounding box center [283, 723] width 100 height 27
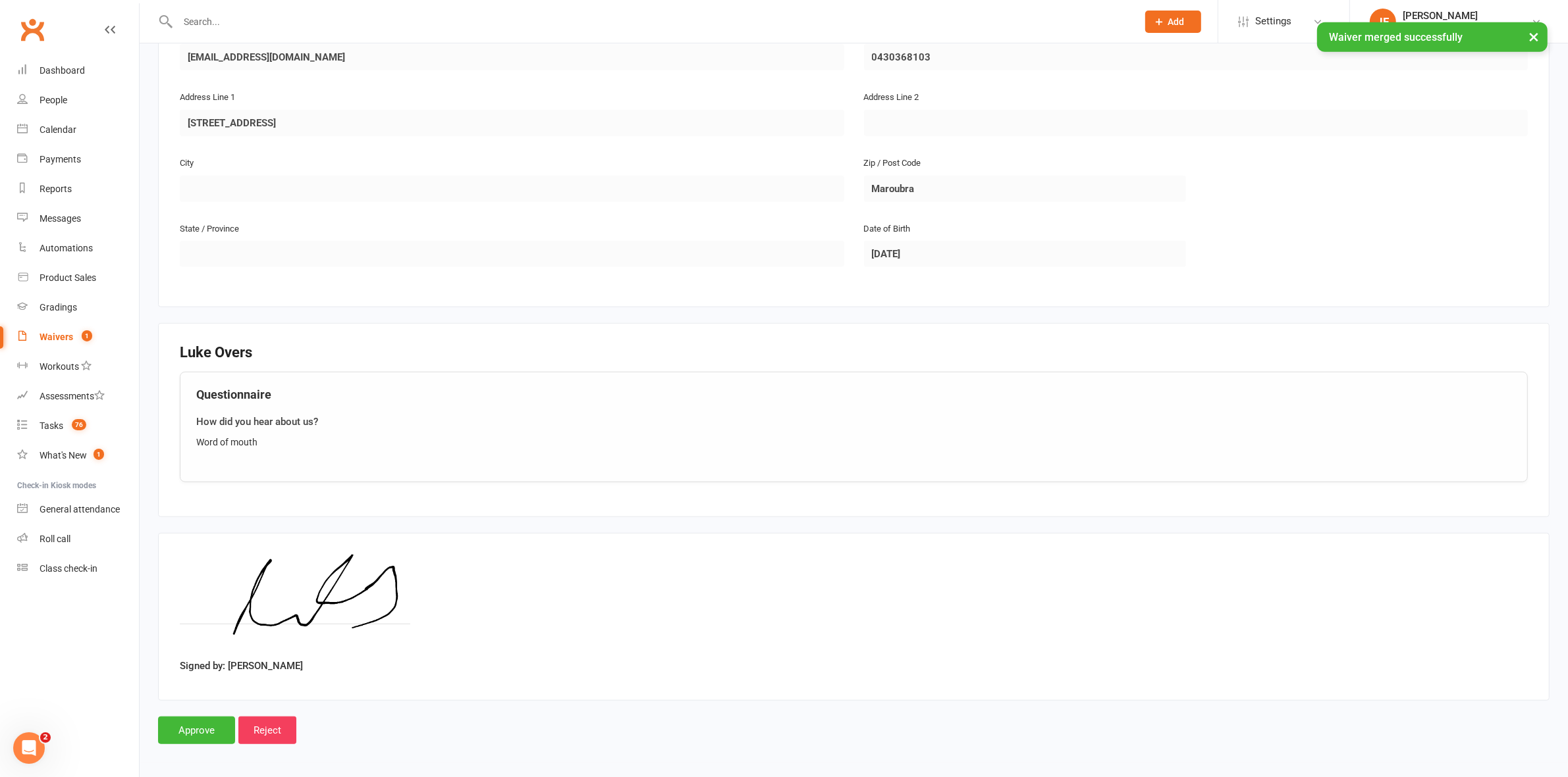
scroll to position [1239, 0]
click at [181, 722] on input "Approve" at bounding box center [196, 729] width 77 height 27
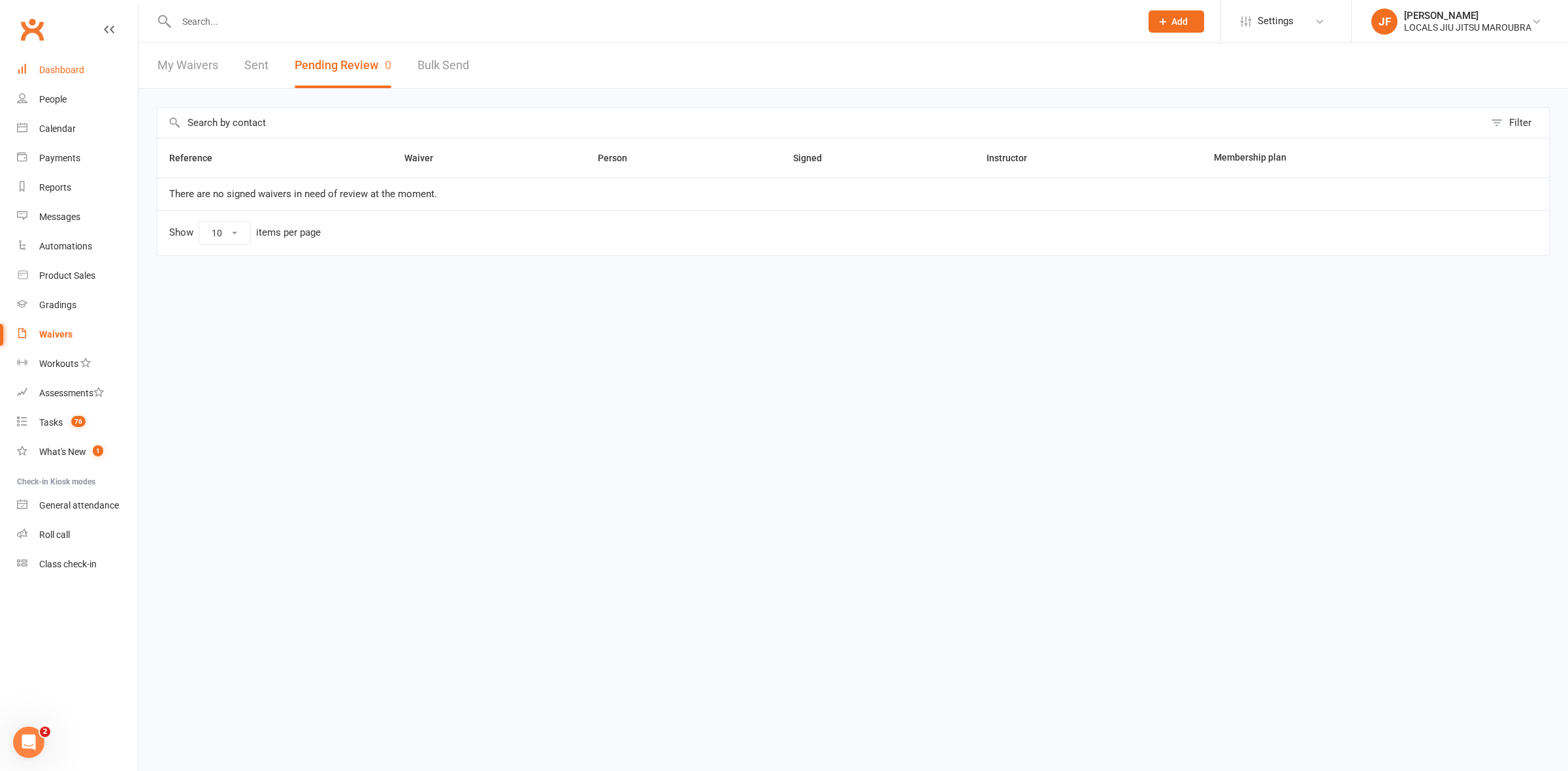
click at [65, 57] on link "Dashboard" at bounding box center [77, 71] width 121 height 30
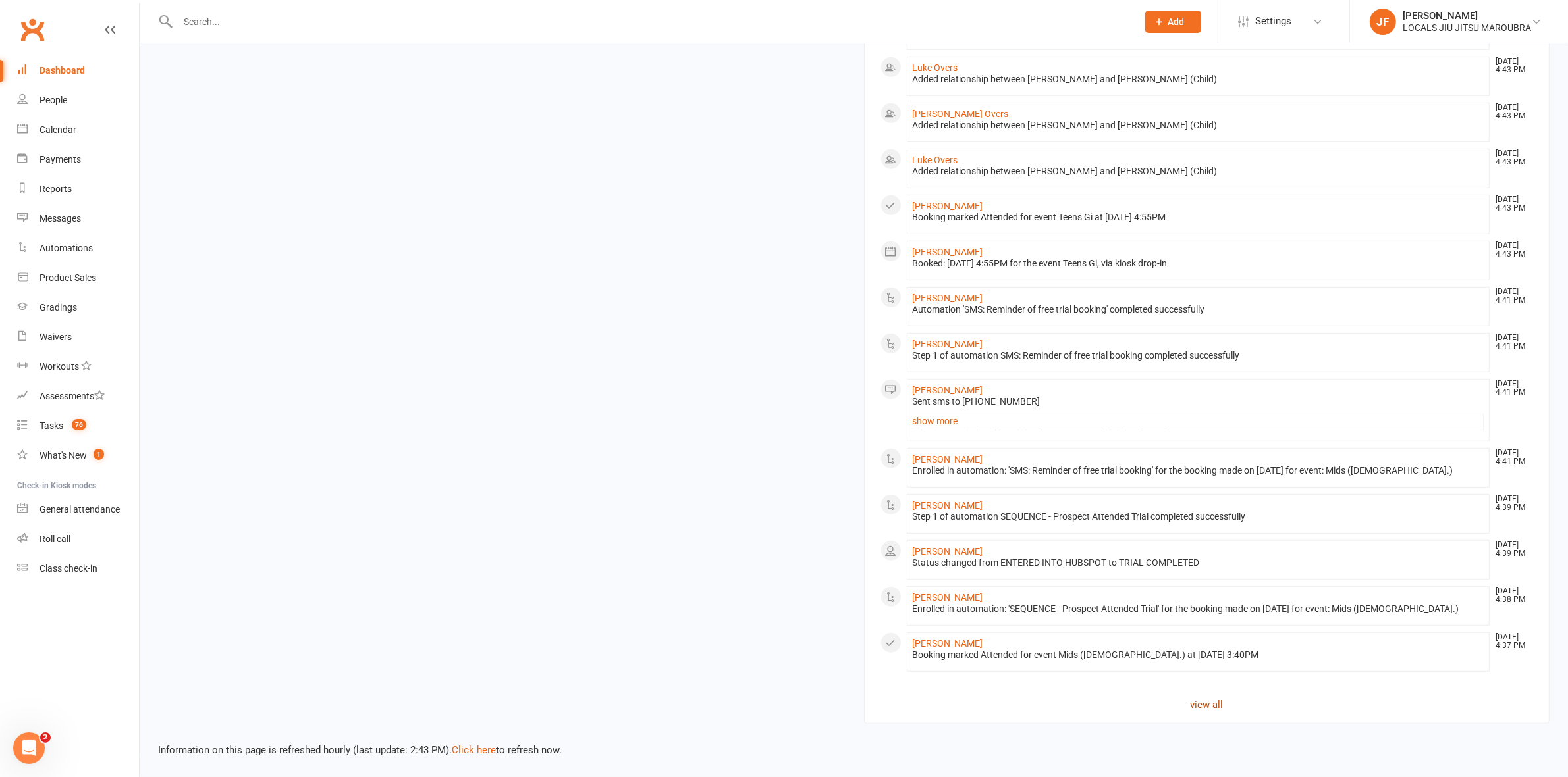
scroll to position [1094, 0]
click at [1207, 706] on link "view all" at bounding box center [1207, 705] width 653 height 16
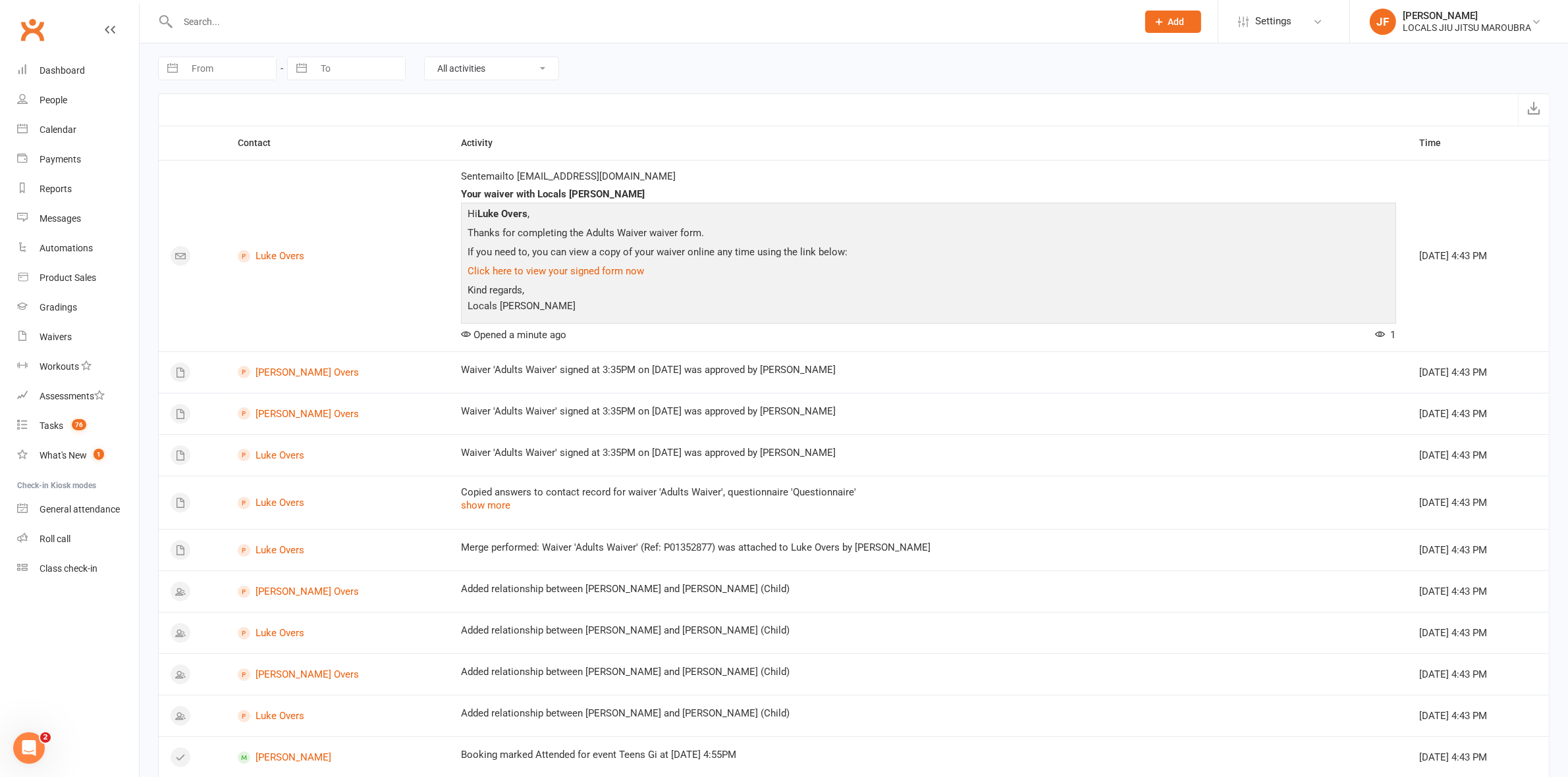
click at [484, 32] on div at bounding box center [642, 22] width 970 height 43
click at [479, 25] on input "text" at bounding box center [651, 22] width 954 height 19
paste input "GIOCONDO"
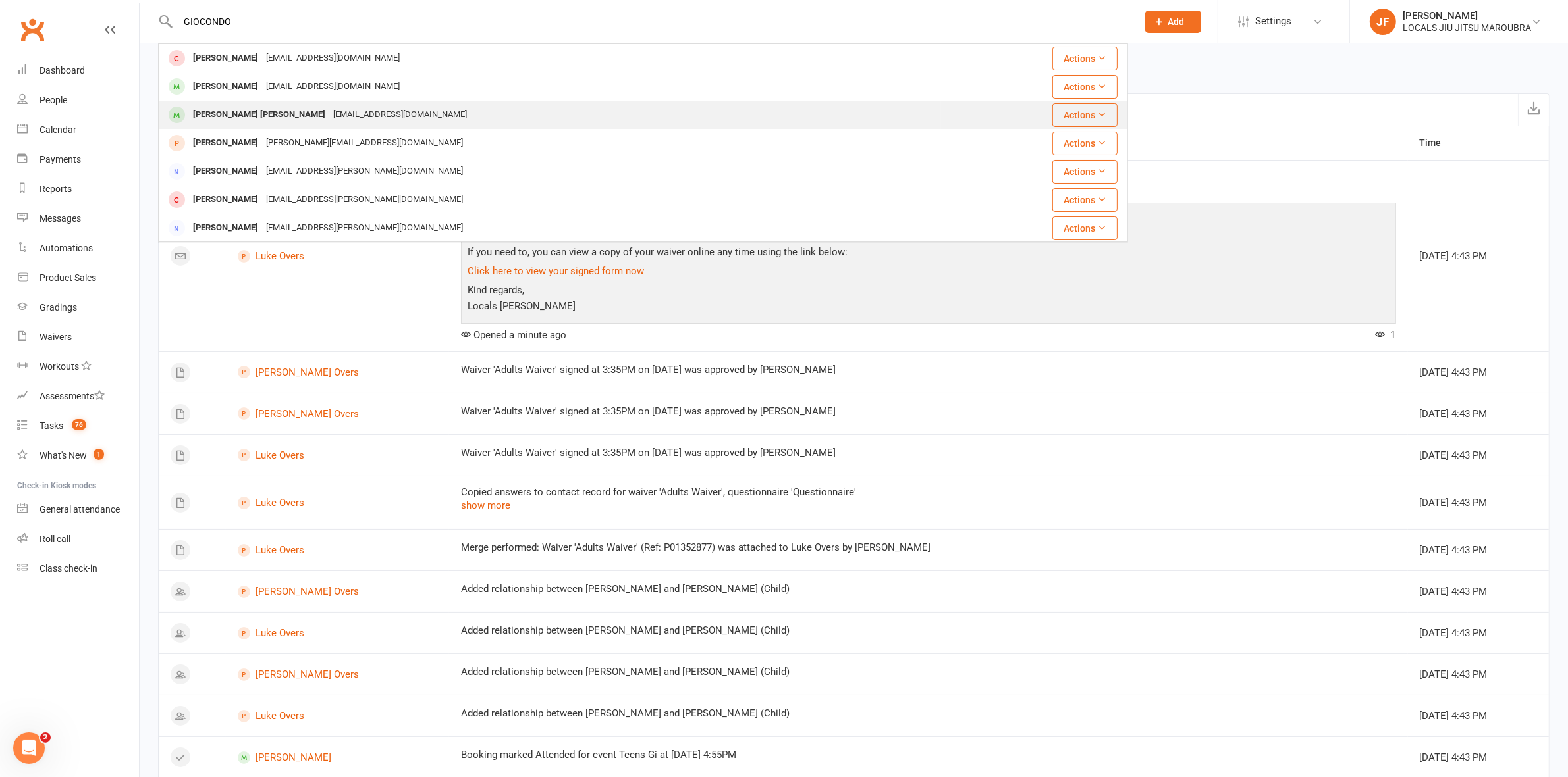
type input "GIOCONDO"
click at [239, 116] on div "[PERSON_NAME] [PERSON_NAME]" at bounding box center [258, 114] width 140 height 19
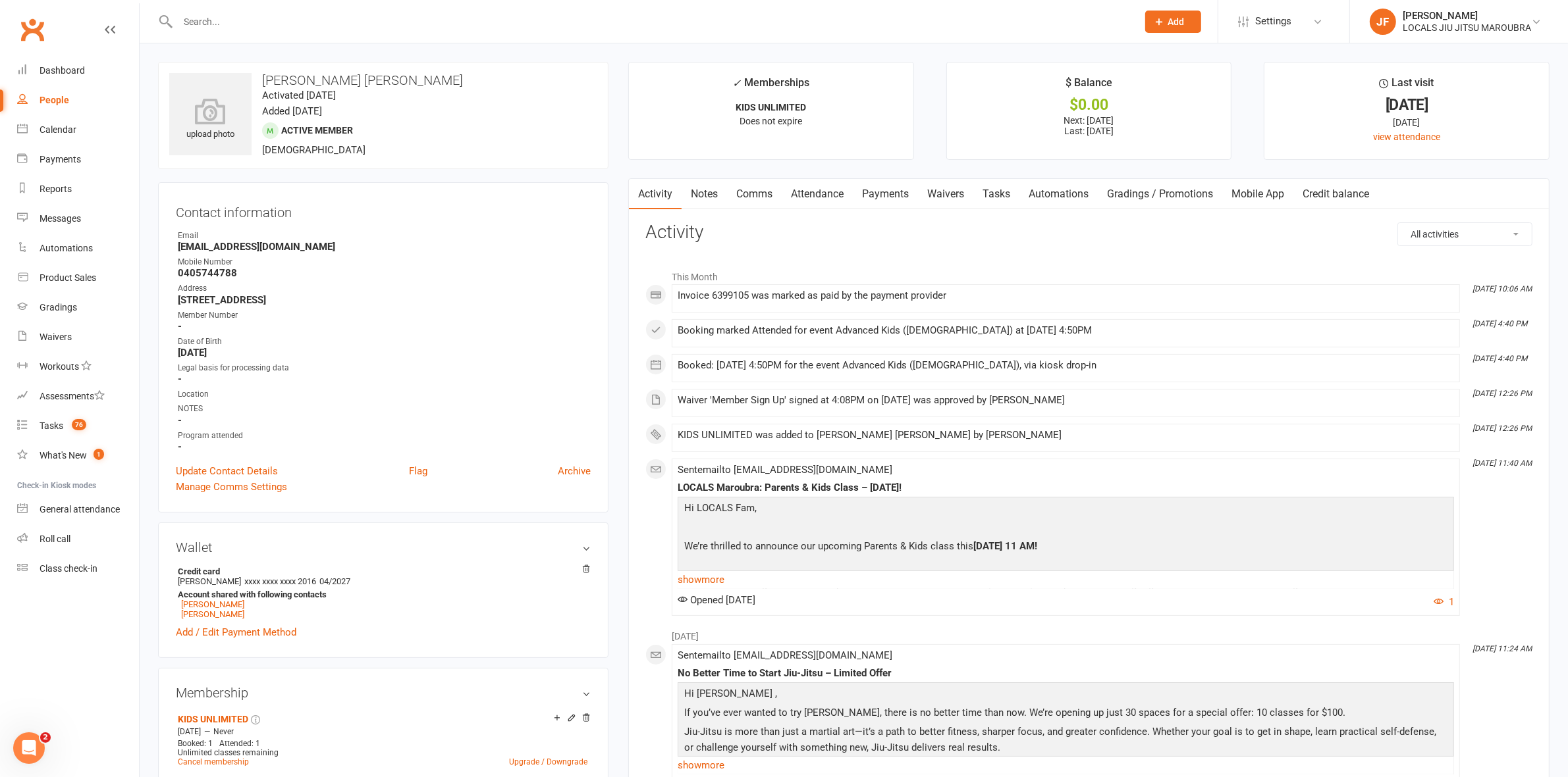
click at [889, 186] on link "Payments" at bounding box center [884, 194] width 65 height 30
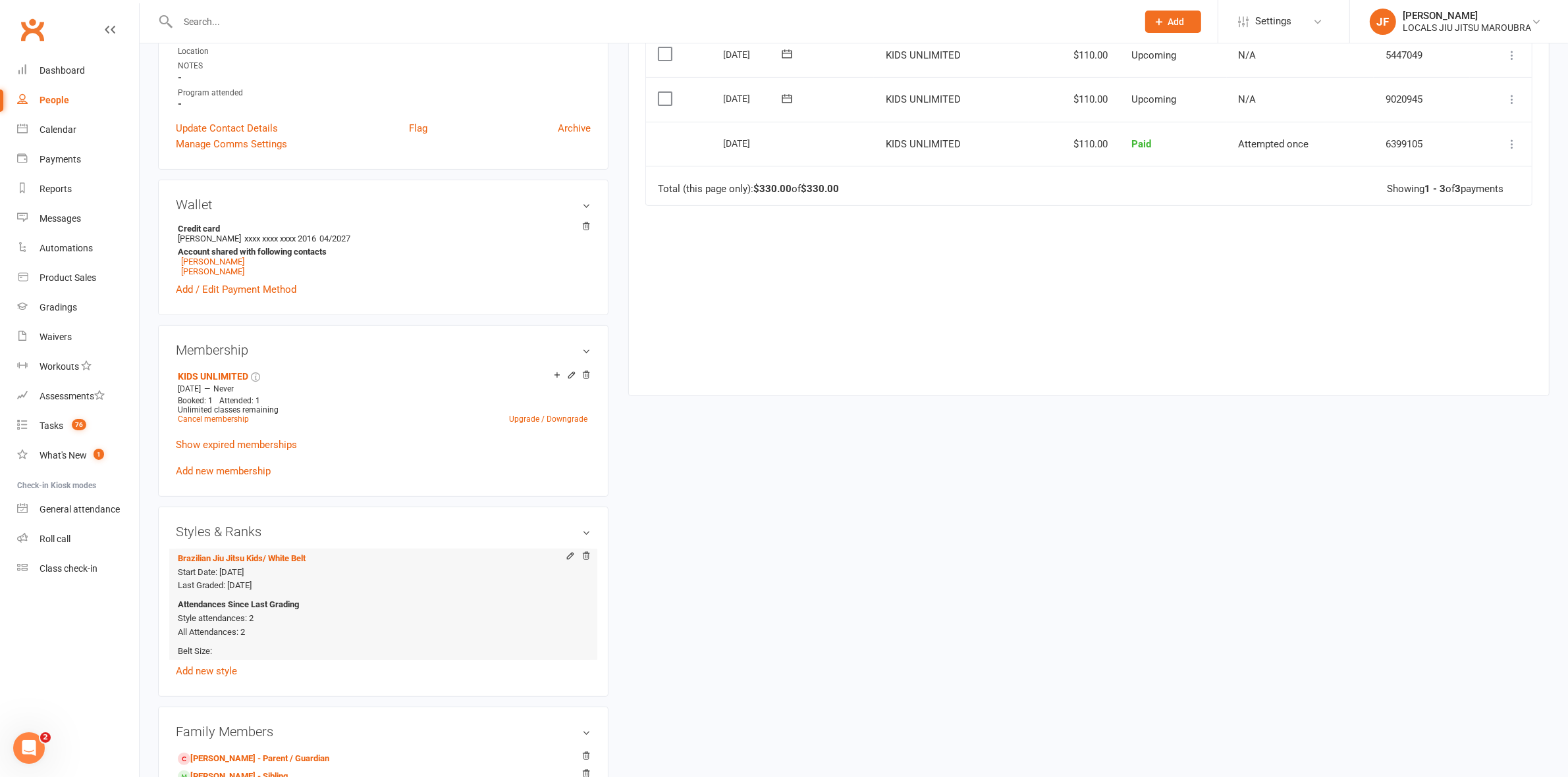
scroll to position [494, 0]
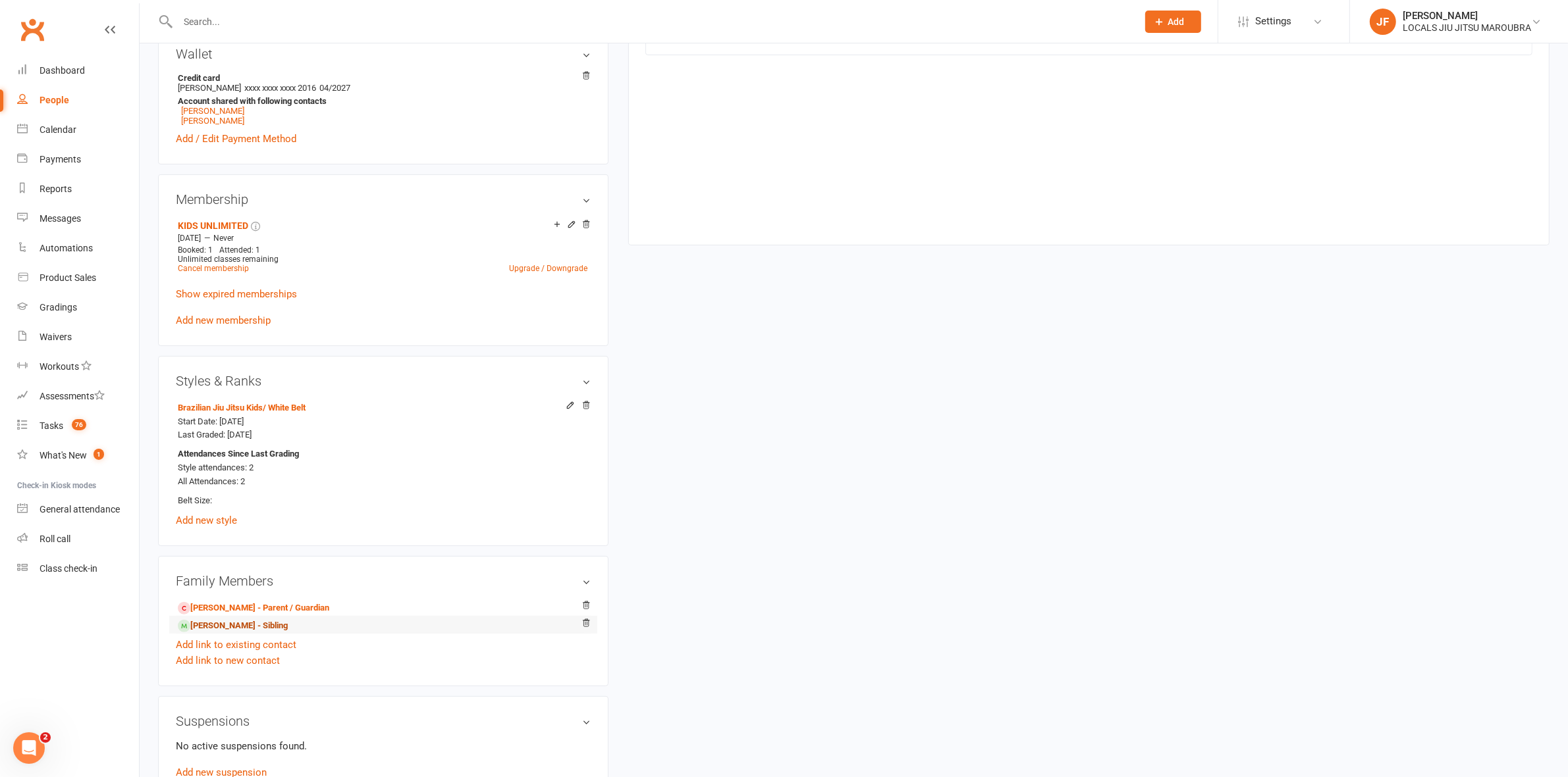
click at [262, 629] on link "Rayan Giocondo - Sibling" at bounding box center [232, 626] width 110 height 14
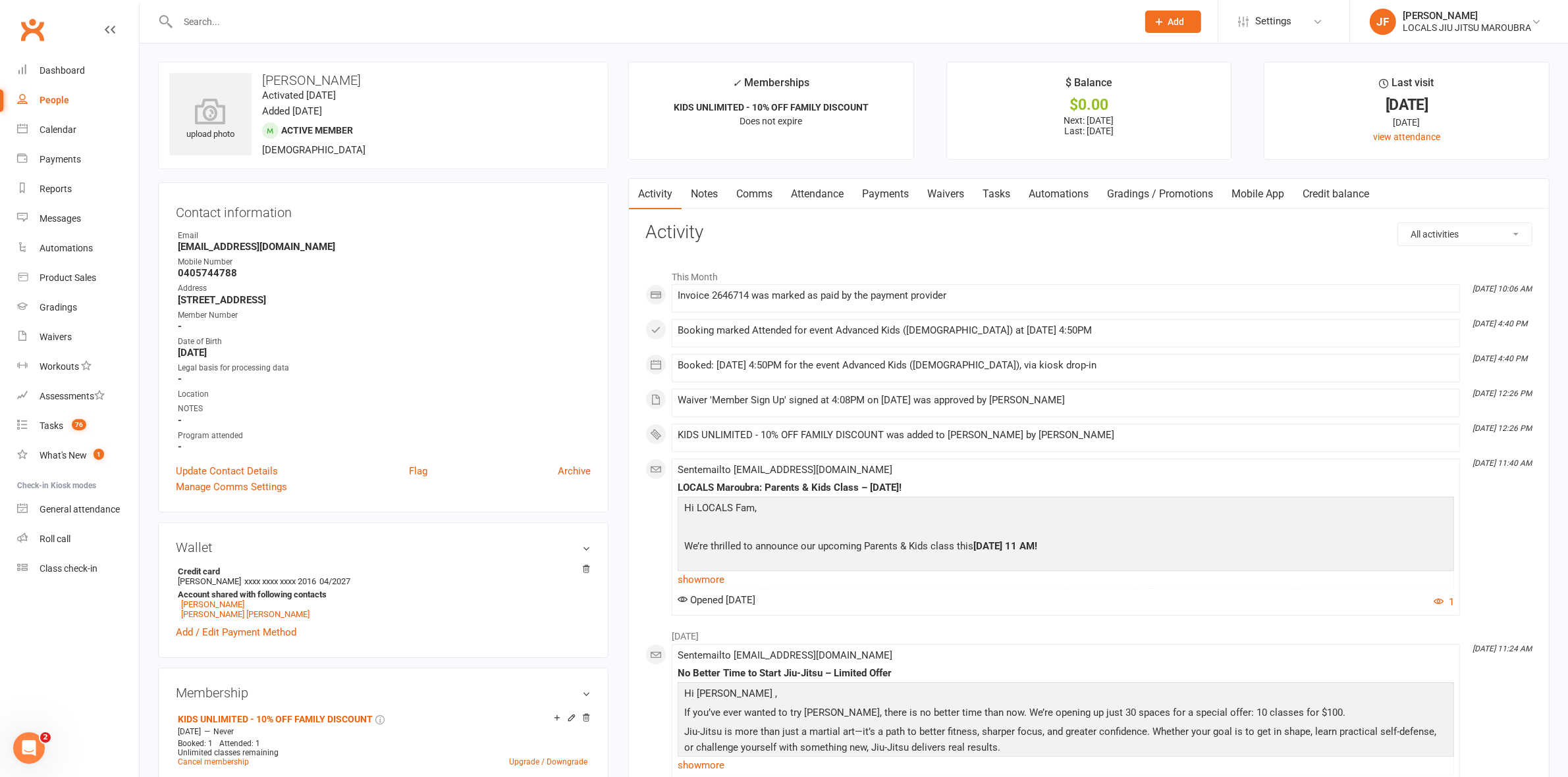
click at [899, 182] on link "Payments" at bounding box center [884, 194] width 65 height 30
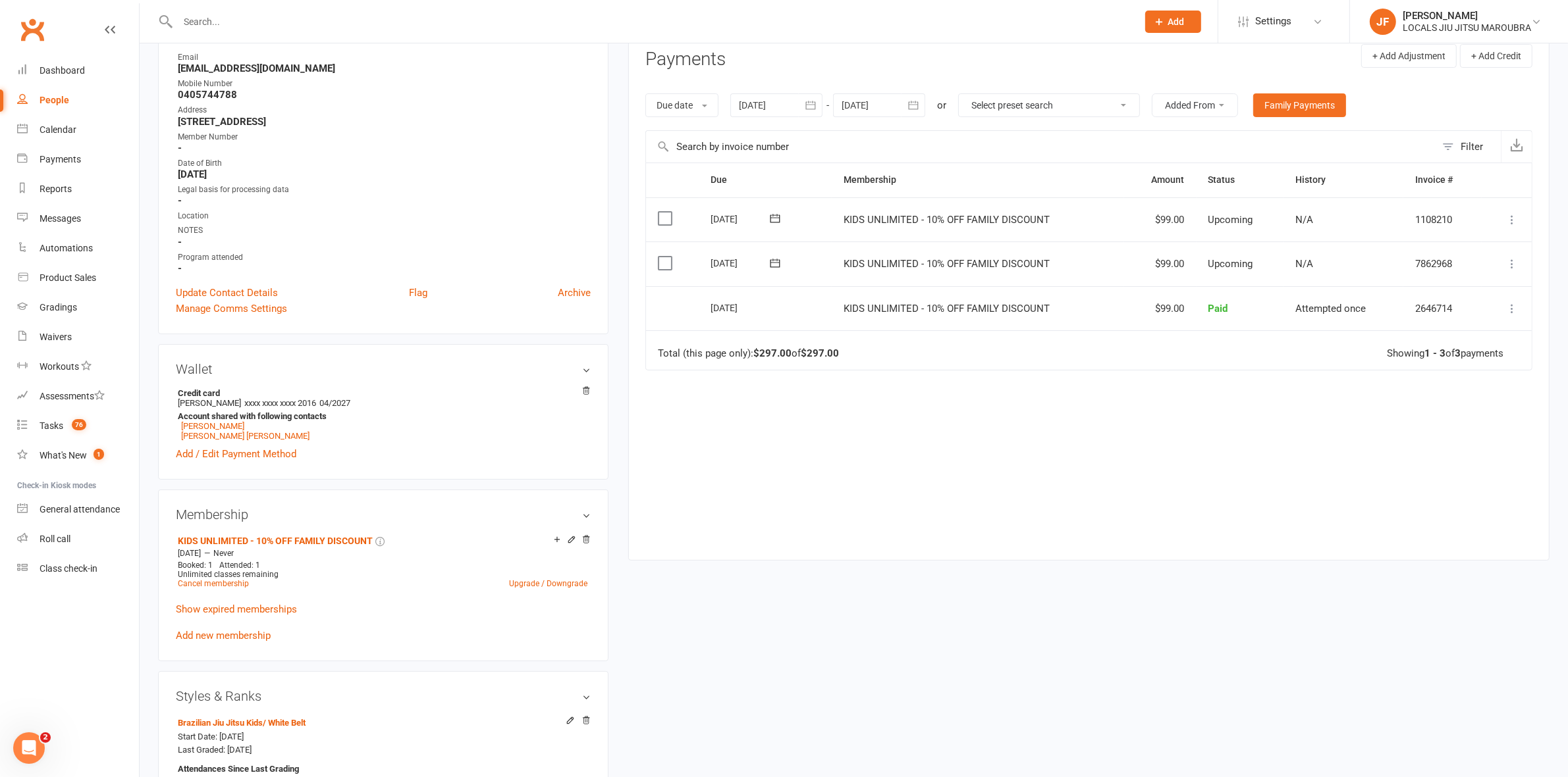
scroll to position [494, 0]
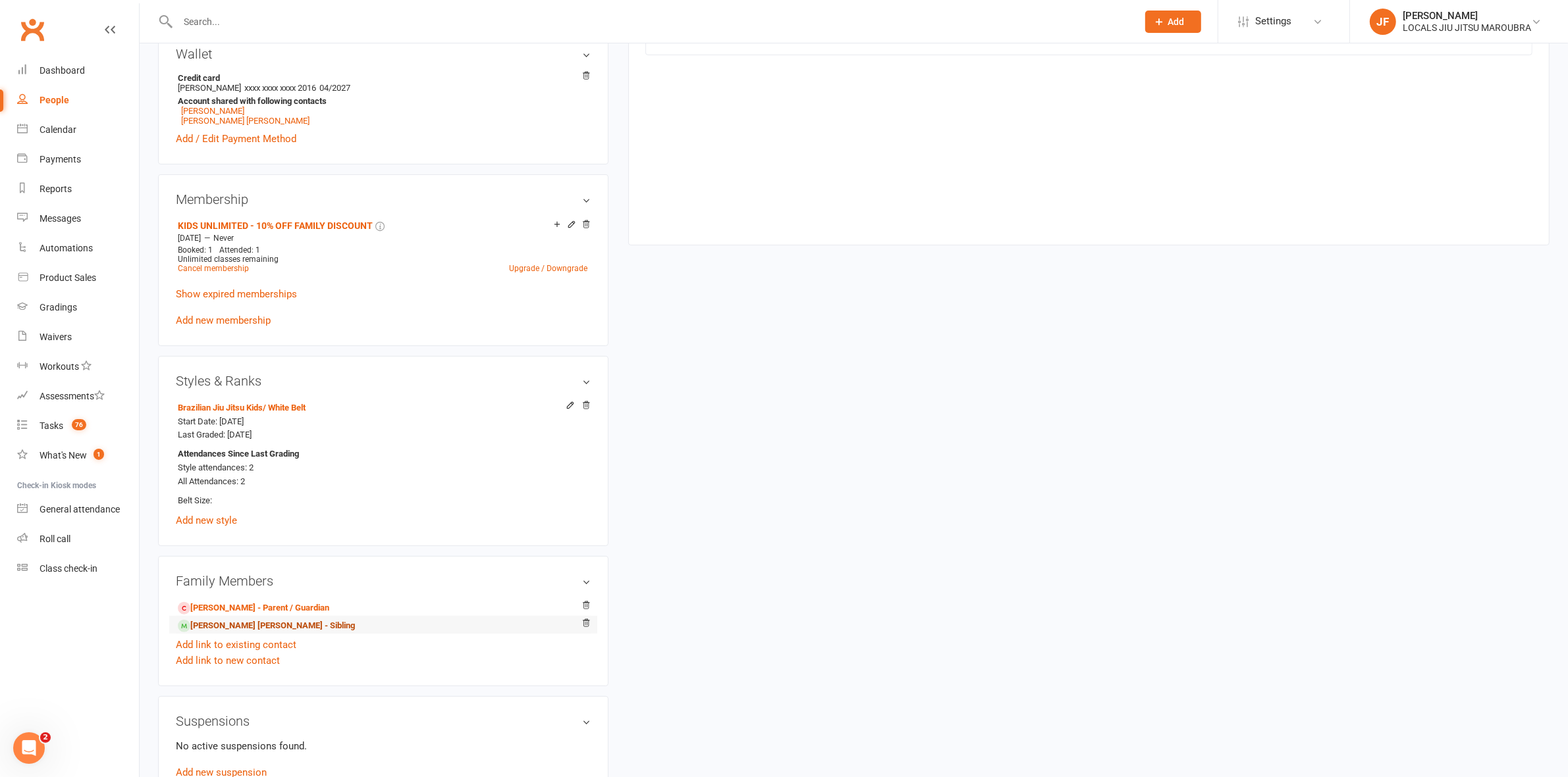
click at [249, 627] on link "Martino Salah Giocondo - Sibling" at bounding box center [266, 626] width 177 height 14
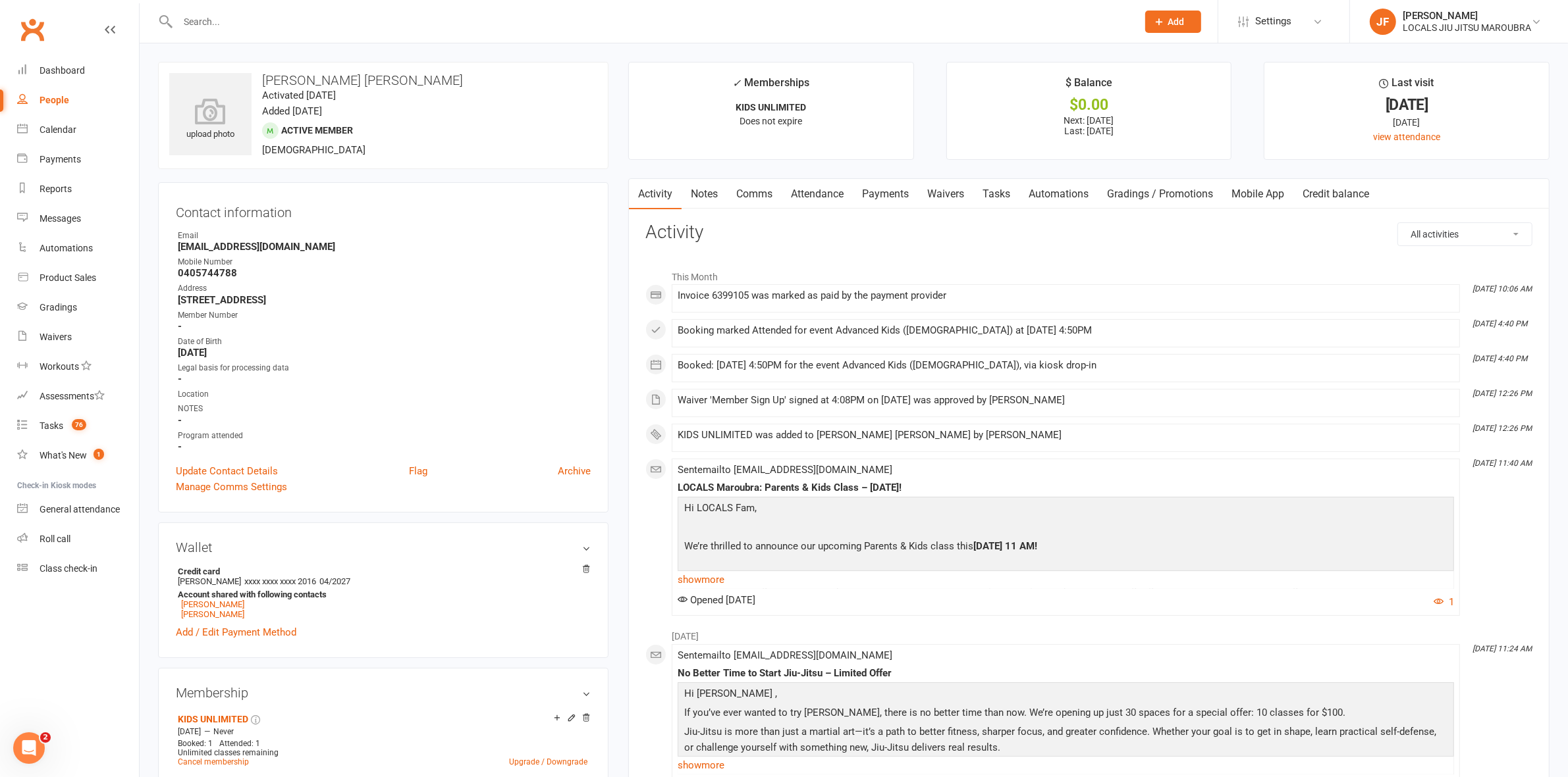
drag, startPoint x: 877, startPoint y: 182, endPoint x: 894, endPoint y: 185, distance: 17.3
click at [878, 182] on link "Payments" at bounding box center [884, 194] width 65 height 30
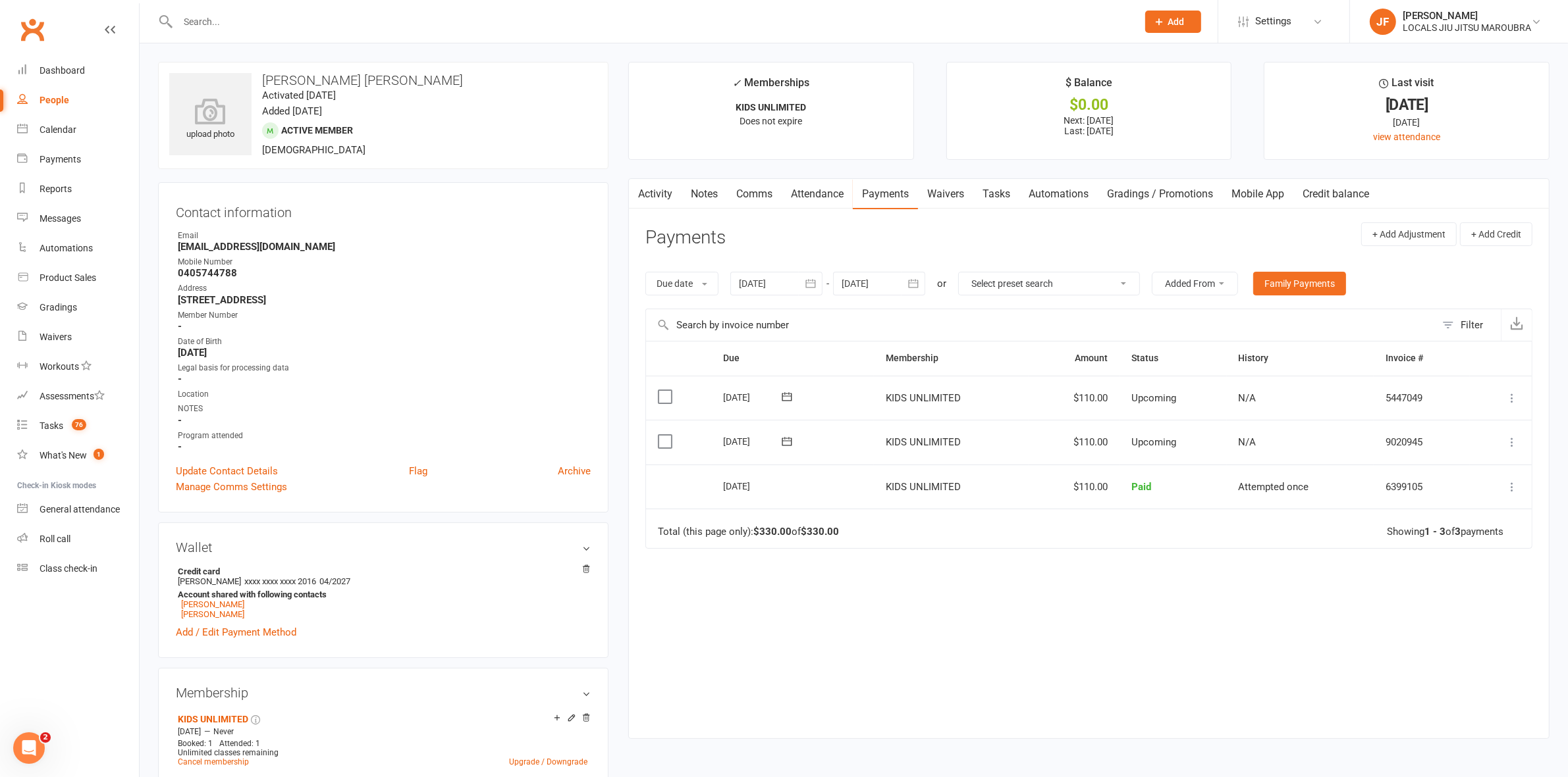
click at [820, 283] on button "button" at bounding box center [810, 283] width 23 height 23
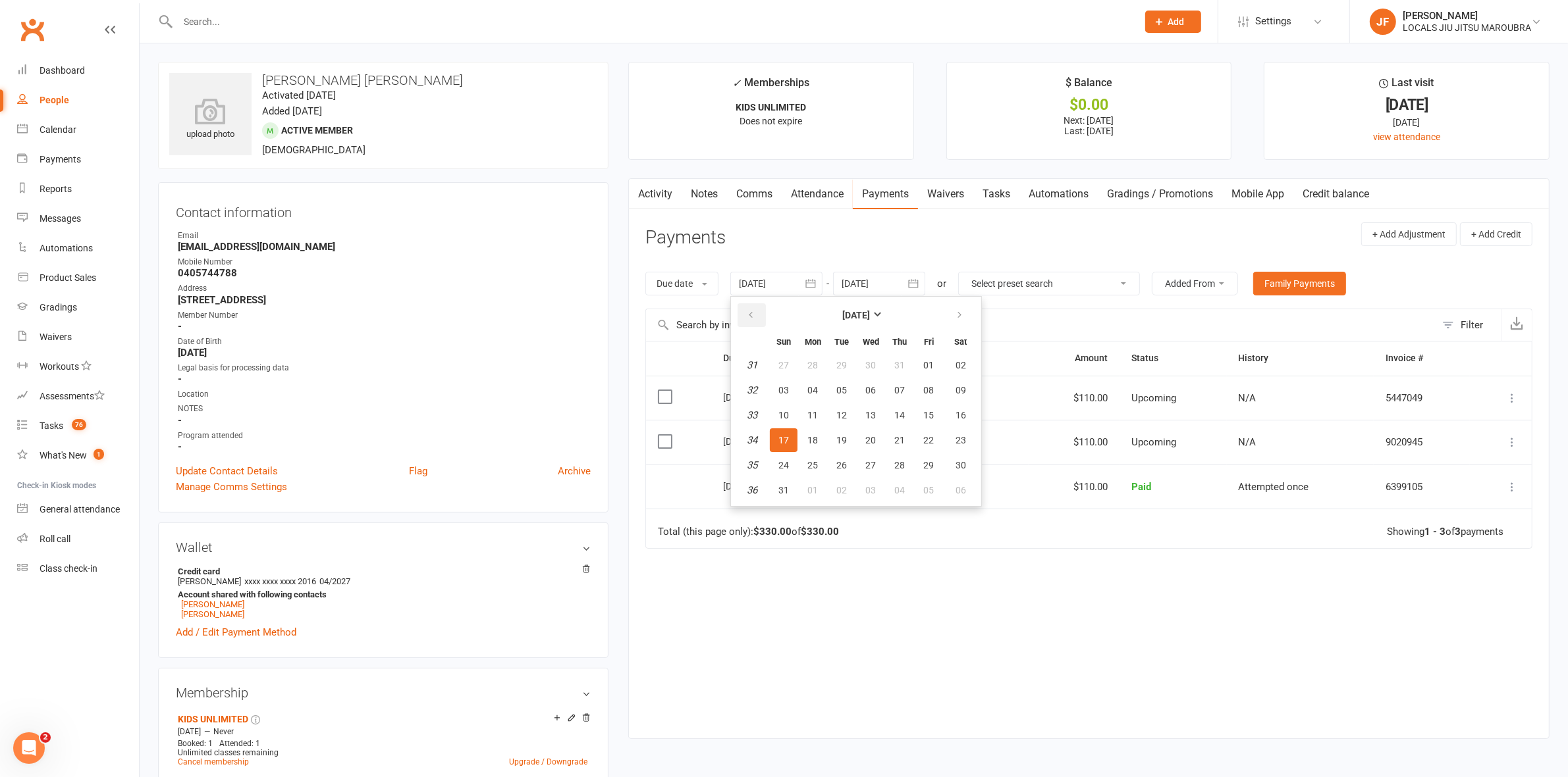
click at [755, 312] on icon "button" at bounding box center [751, 314] width 9 height 10
click at [780, 386] on span "04" at bounding box center [783, 389] width 10 height 10
type input "04 May 2025"
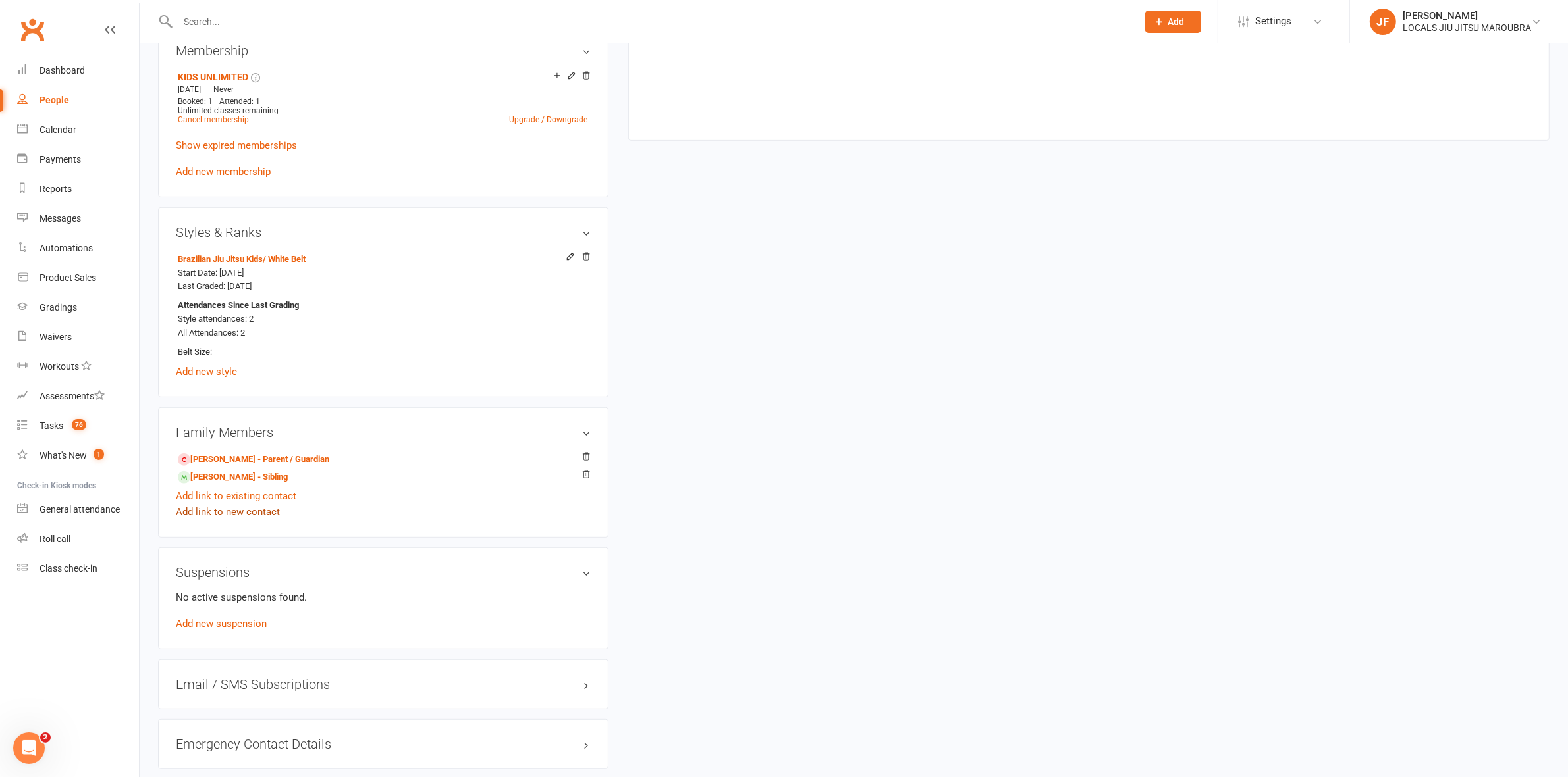
scroll to position [653, 0]
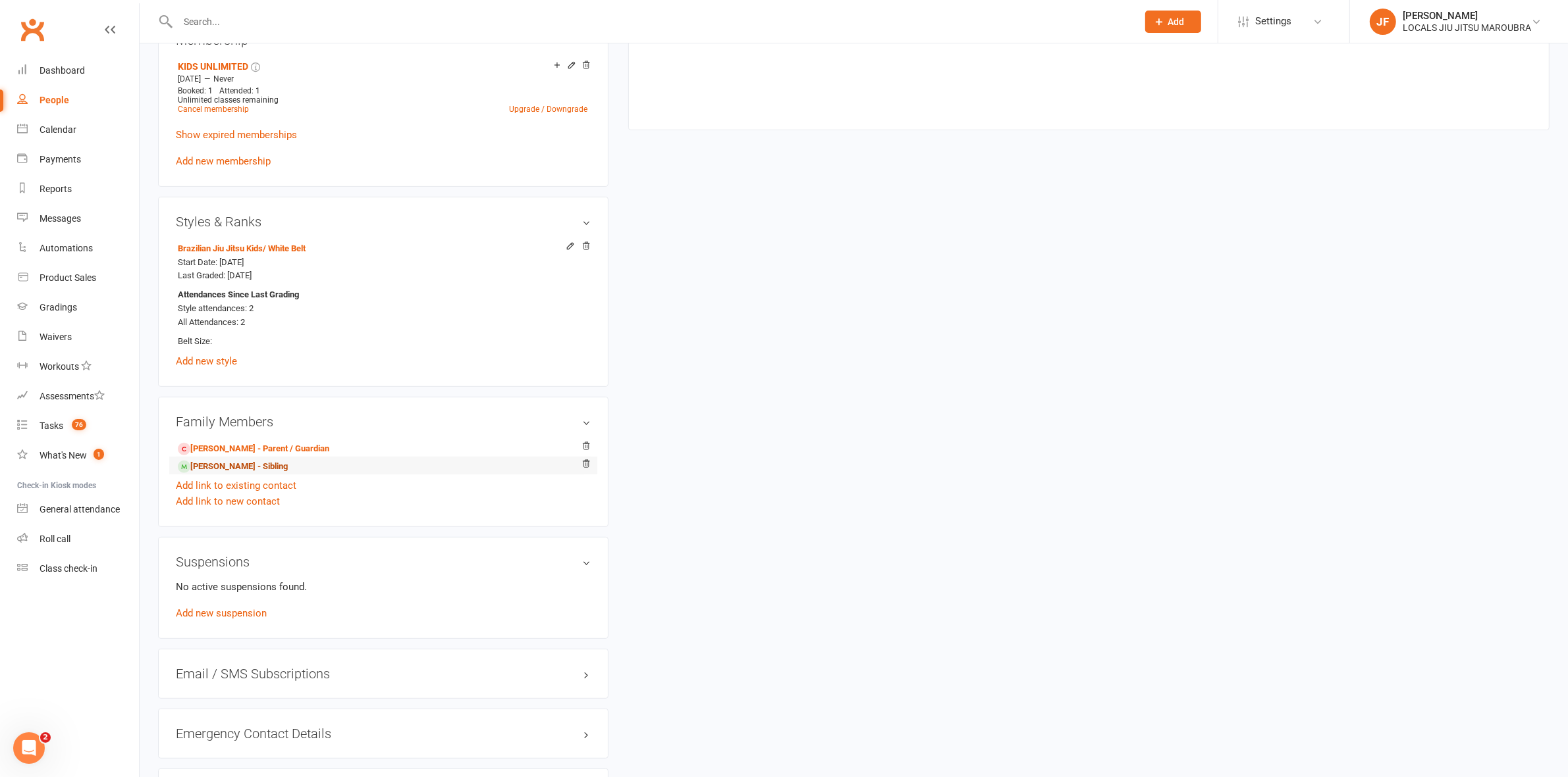
click at [226, 471] on link "Rayan Giocondo - Sibling" at bounding box center [232, 466] width 110 height 14
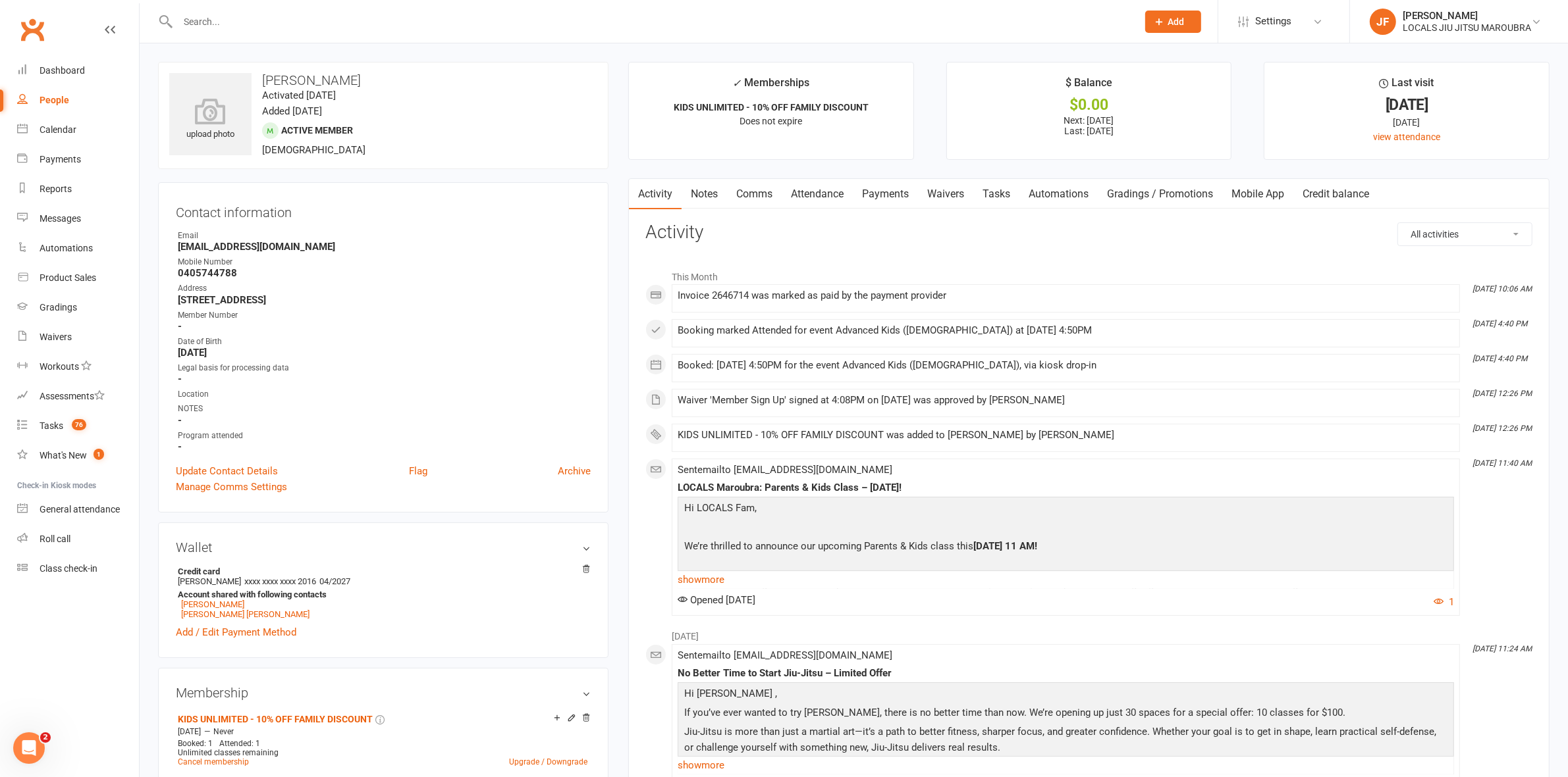
click at [878, 181] on link "Payments" at bounding box center [884, 194] width 65 height 30
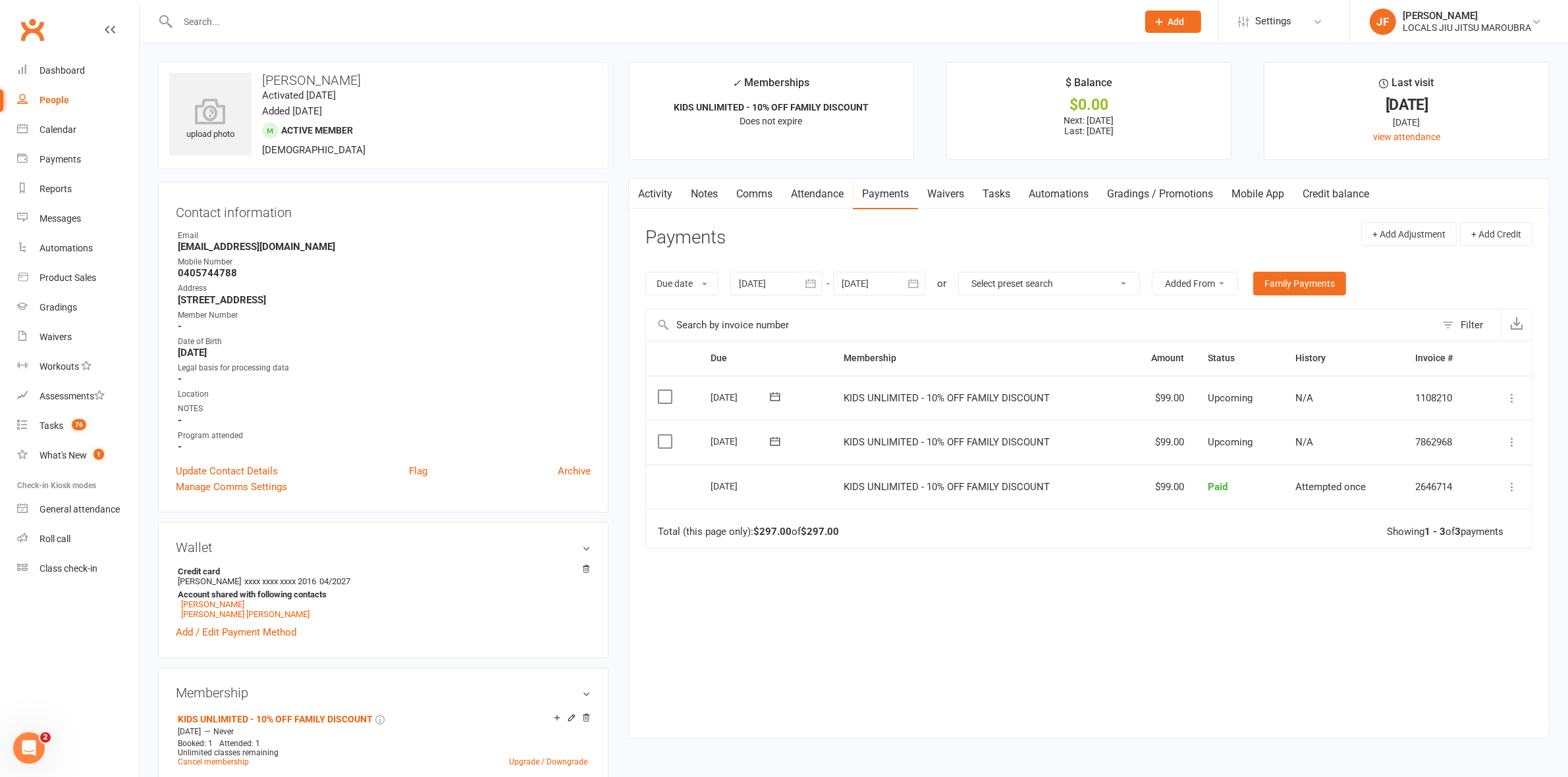
click at [802, 275] on button "button" at bounding box center [810, 283] width 23 height 23
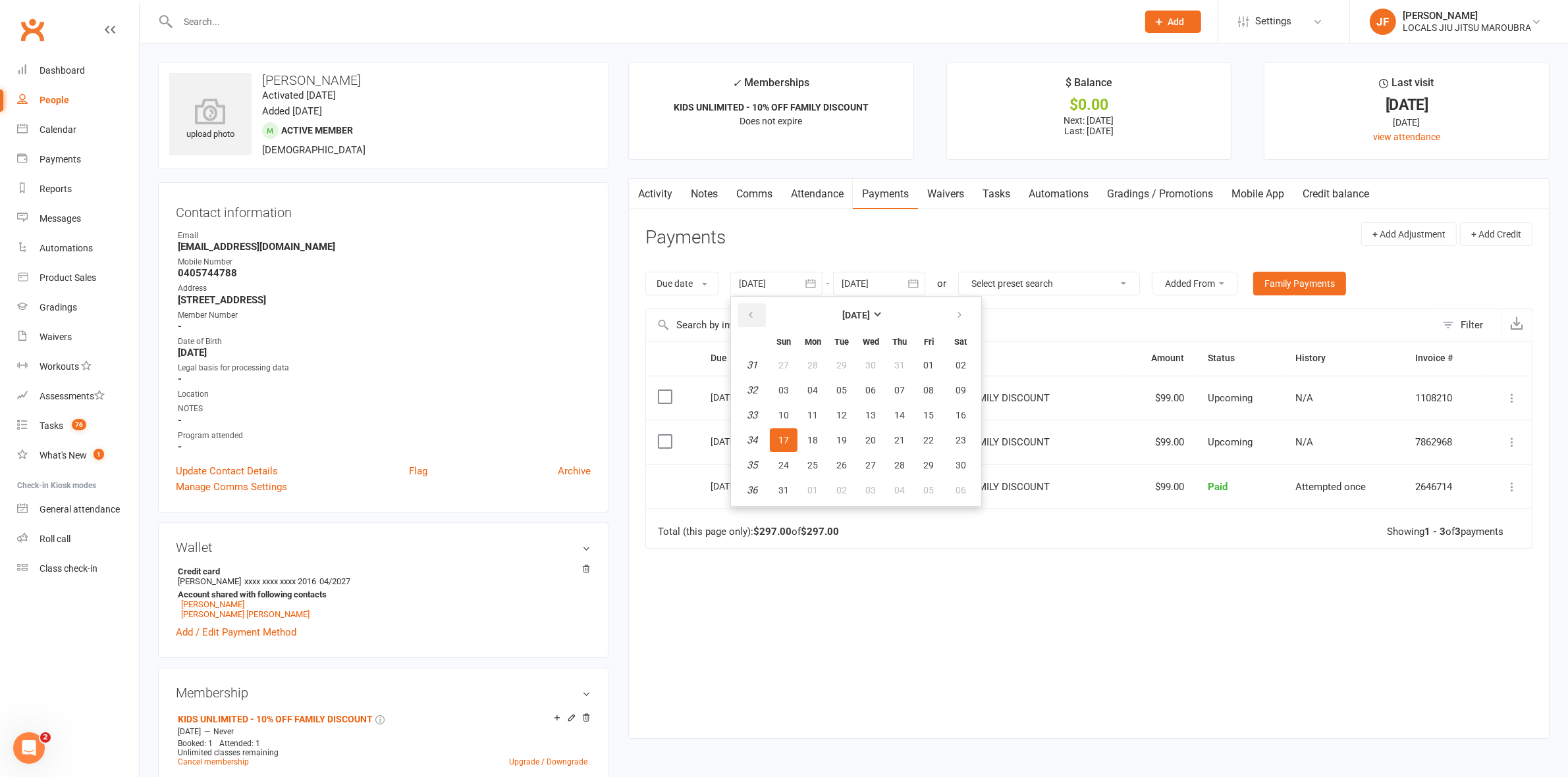
click at [755, 313] on icon "button" at bounding box center [751, 314] width 9 height 10
click at [780, 393] on span "04" at bounding box center [783, 389] width 10 height 10
type input "04 May 2025"
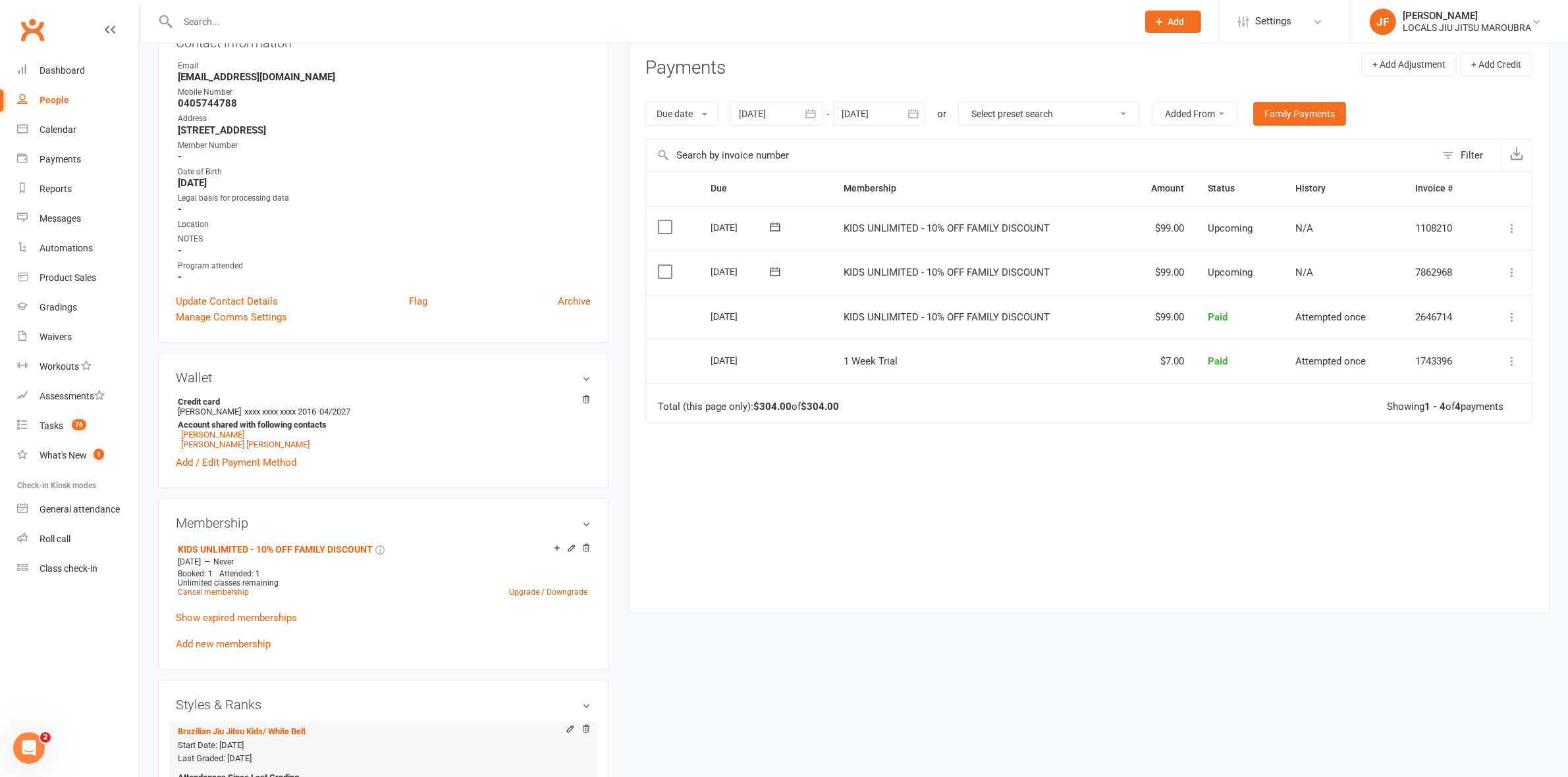
scroll to position [576, 0]
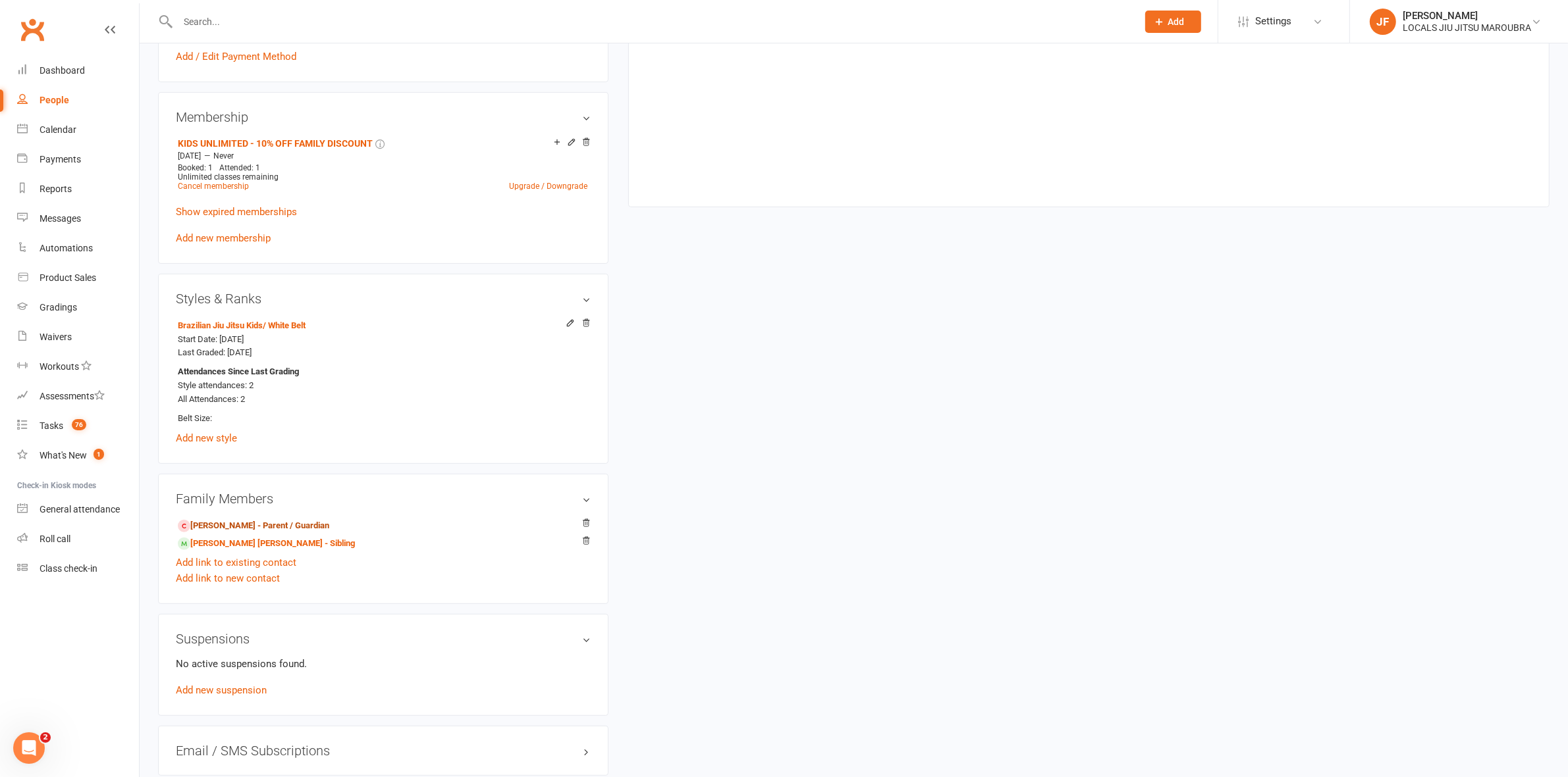
drag, startPoint x: 257, startPoint y: 534, endPoint x: 262, endPoint y: 524, distance: 11.2
click at [258, 532] on link "Doria Rahali Giocondo - Parent / Guardian" at bounding box center [253, 526] width 151 height 14
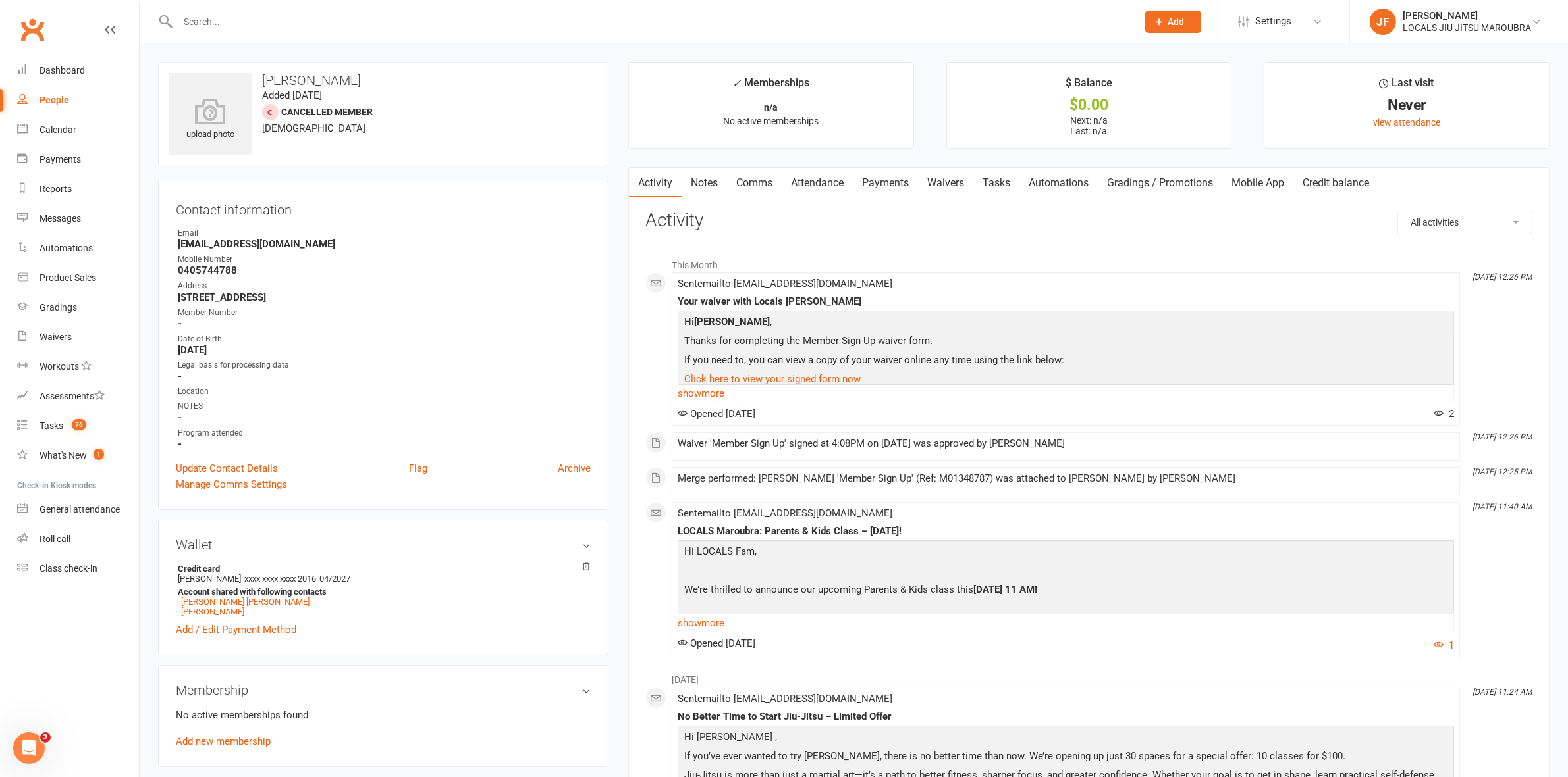
click at [903, 186] on link "Payments" at bounding box center [884, 183] width 65 height 30
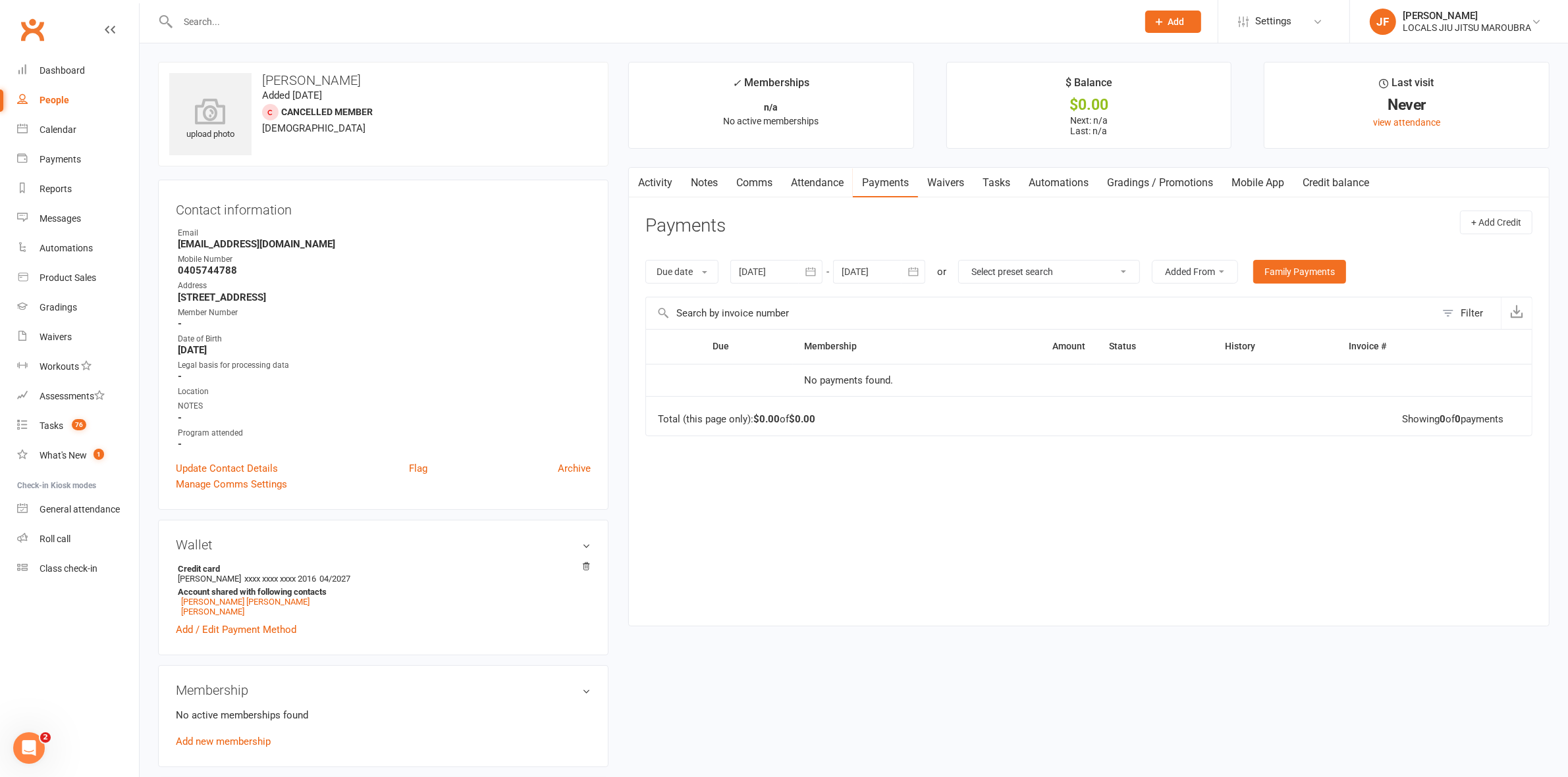
click at [806, 267] on icon "button" at bounding box center [810, 272] width 13 height 13
click at [764, 298] on button "button" at bounding box center [751, 303] width 28 height 23
click at [782, 380] on span "04" at bounding box center [783, 378] width 10 height 10
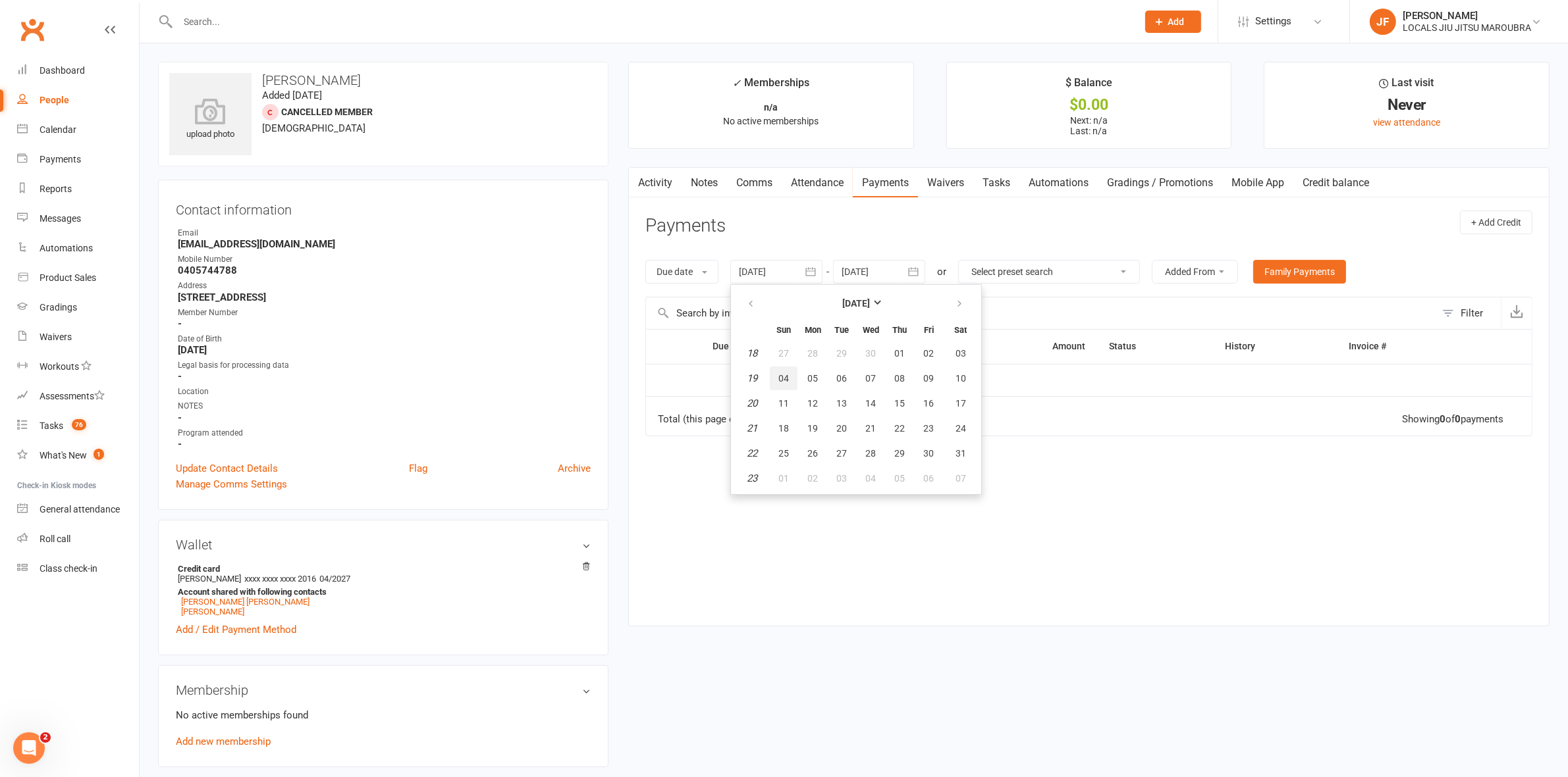
type input "04 May 2025"
click at [657, 192] on link "Activity" at bounding box center [655, 183] width 53 height 30
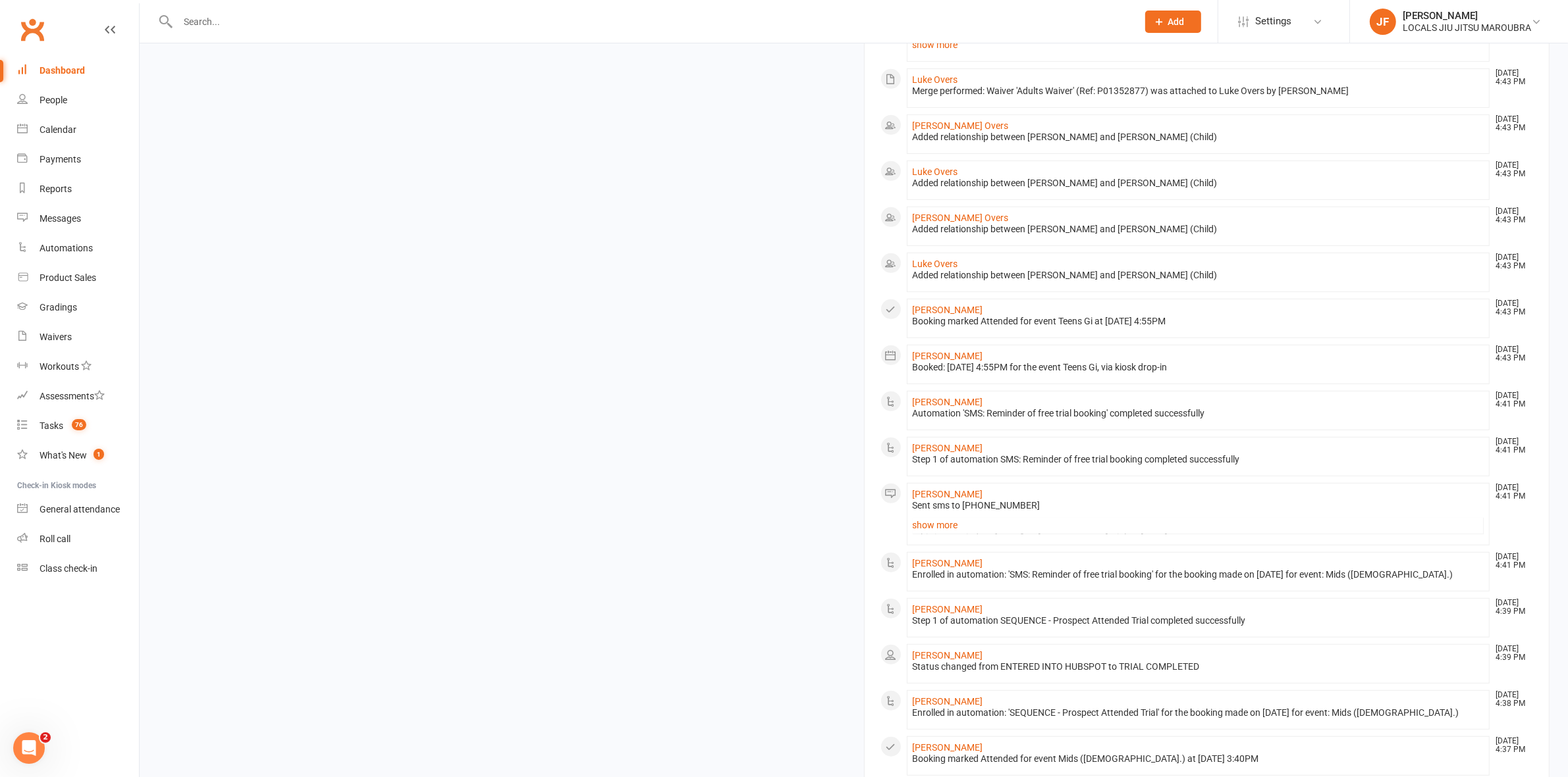
scroll to position [1045, 0]
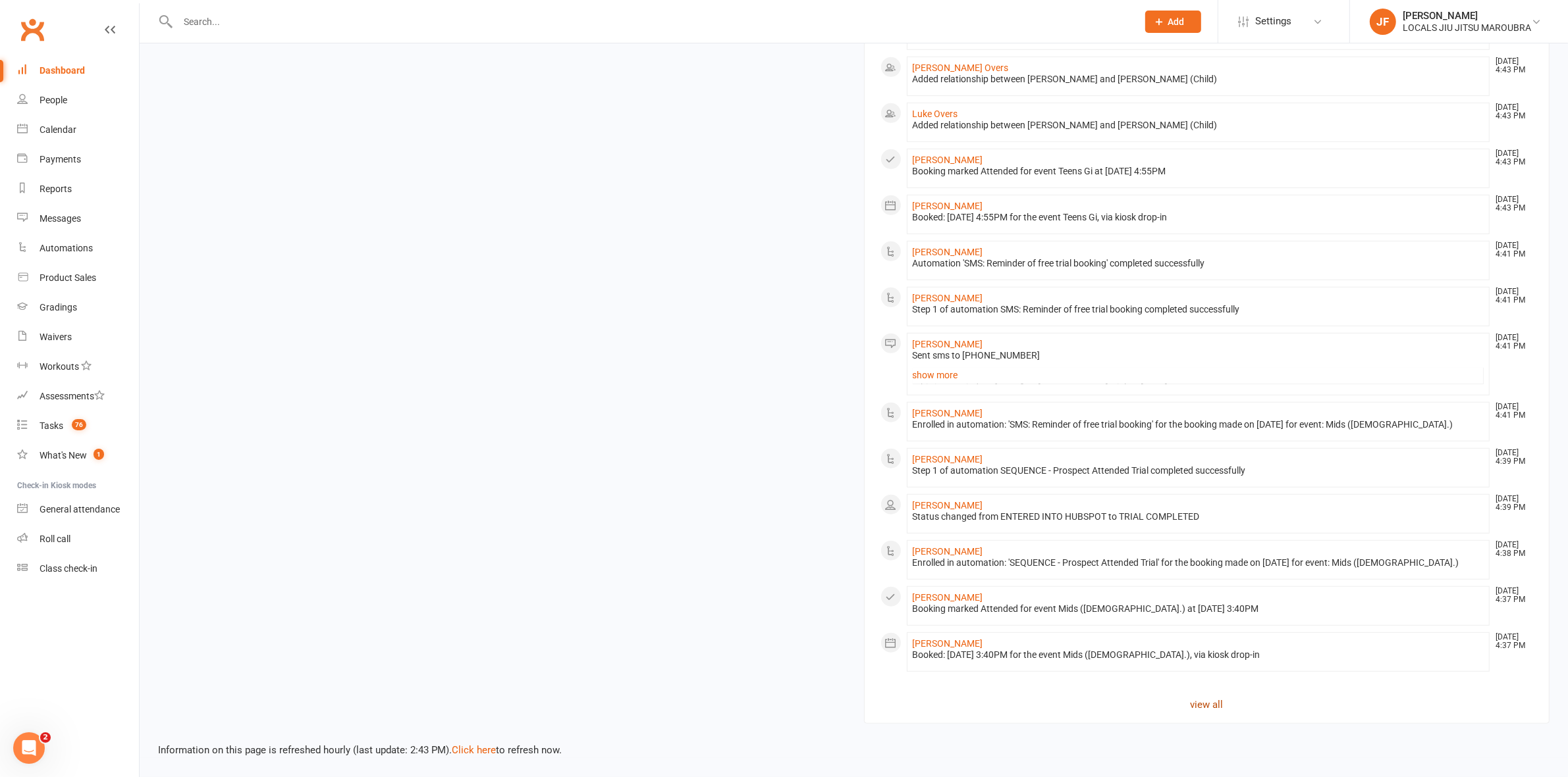
click at [1207, 712] on link "view all" at bounding box center [1207, 705] width 653 height 16
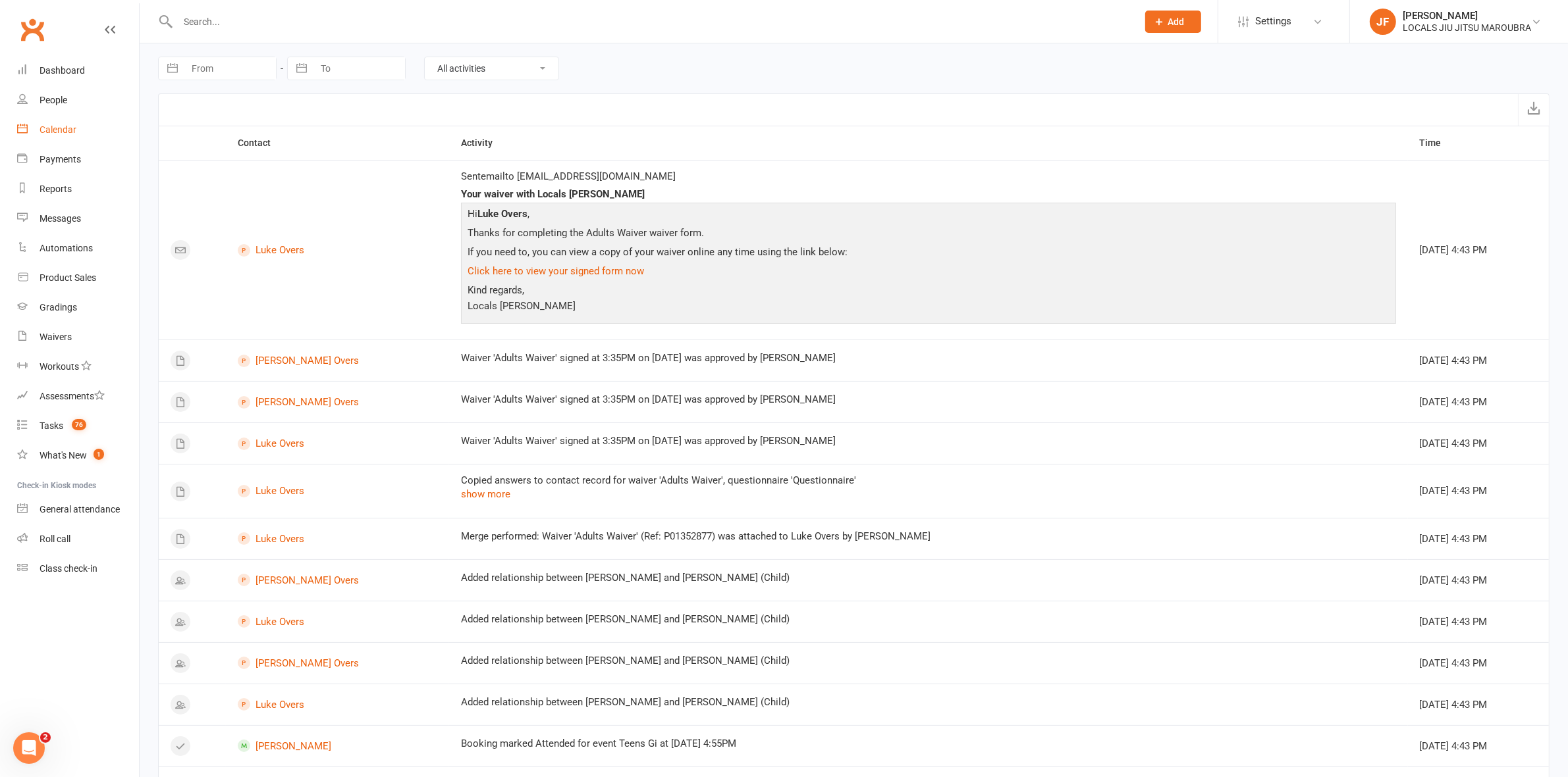
click at [58, 135] on div "Calendar" at bounding box center [57, 130] width 37 height 10
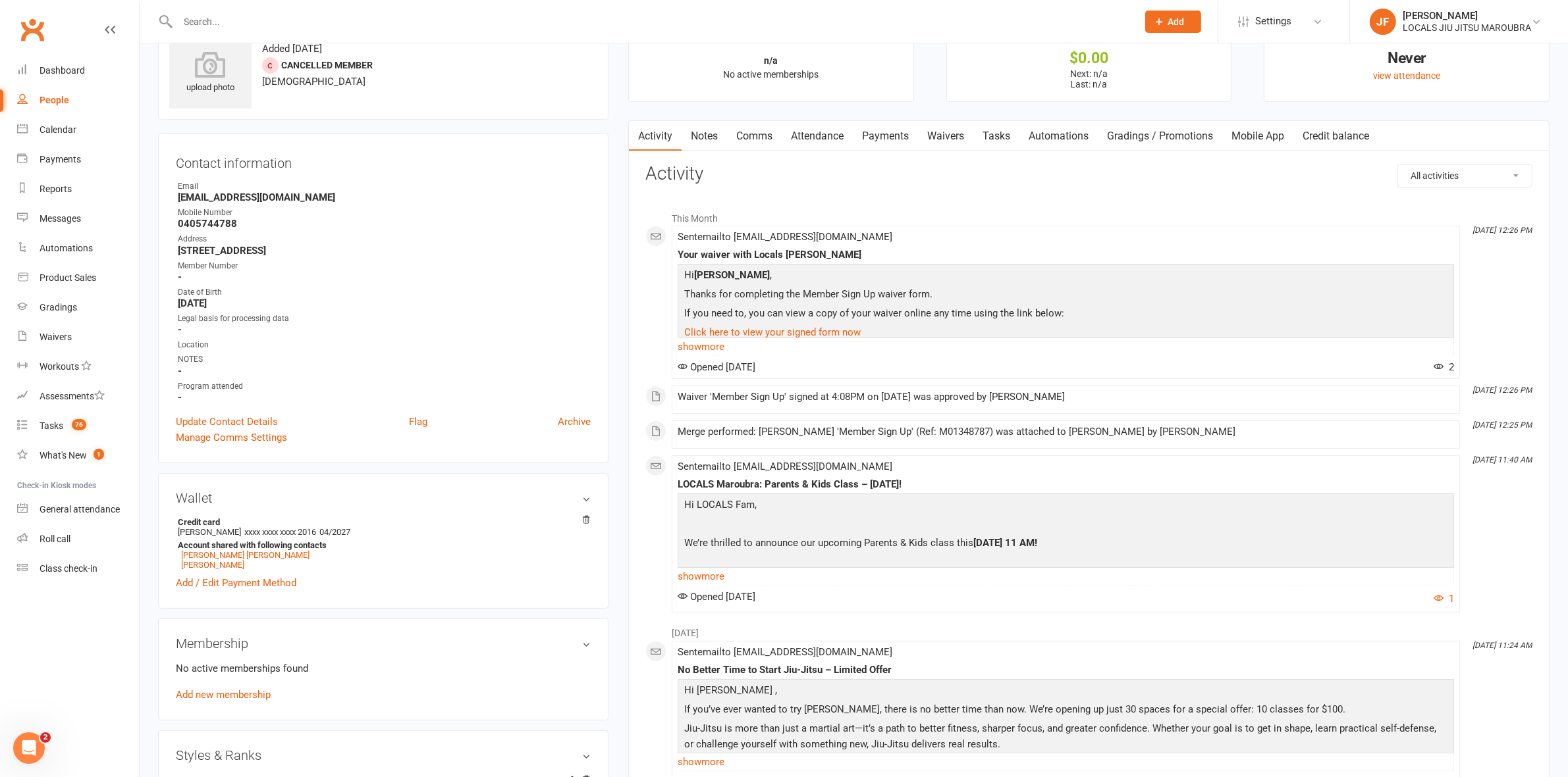
scroll to position [83, 0]
